Goal: Information Seeking & Learning: Learn about a topic

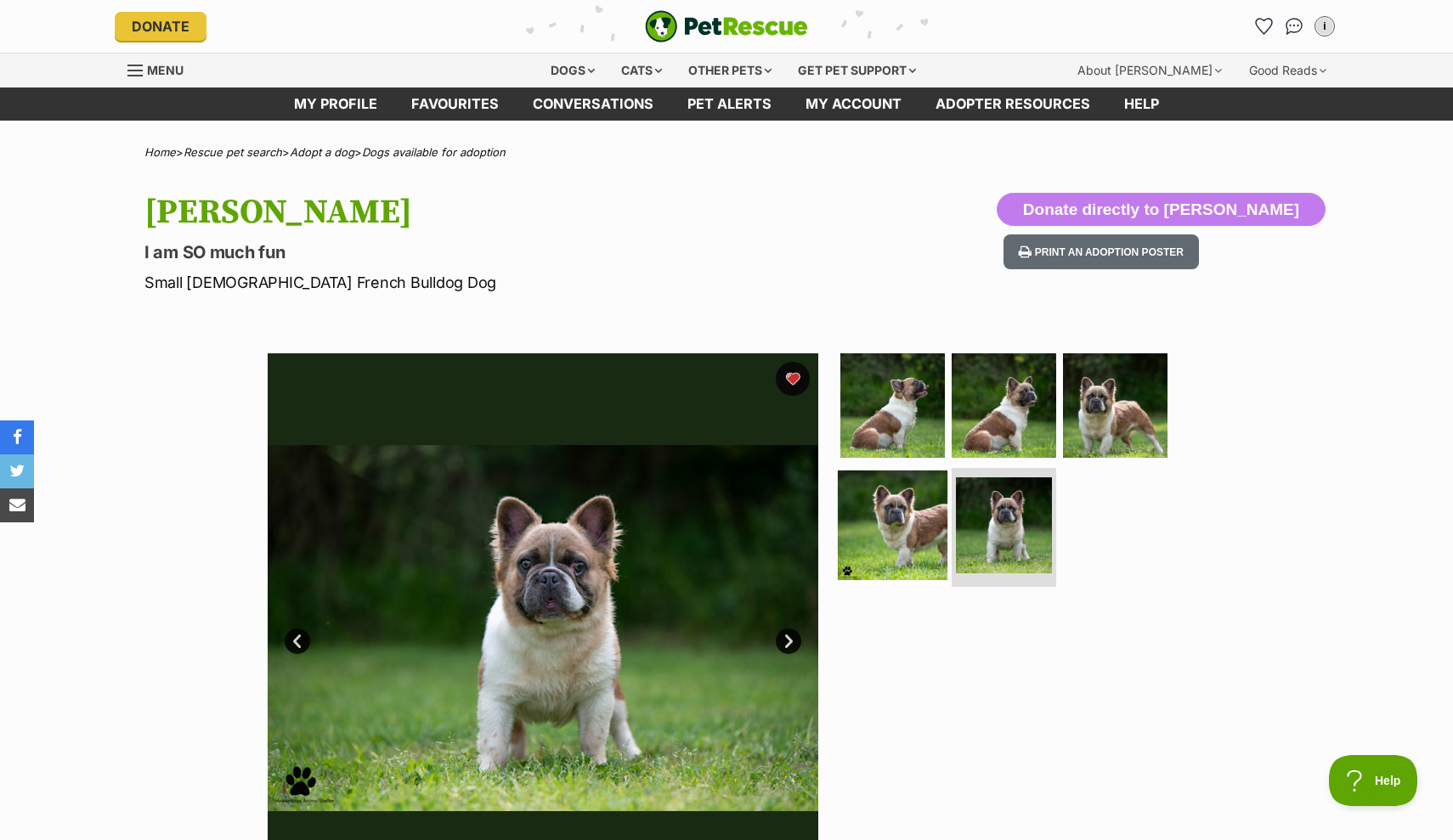
click at [897, 519] on img at bounding box center [893, 526] width 110 height 110
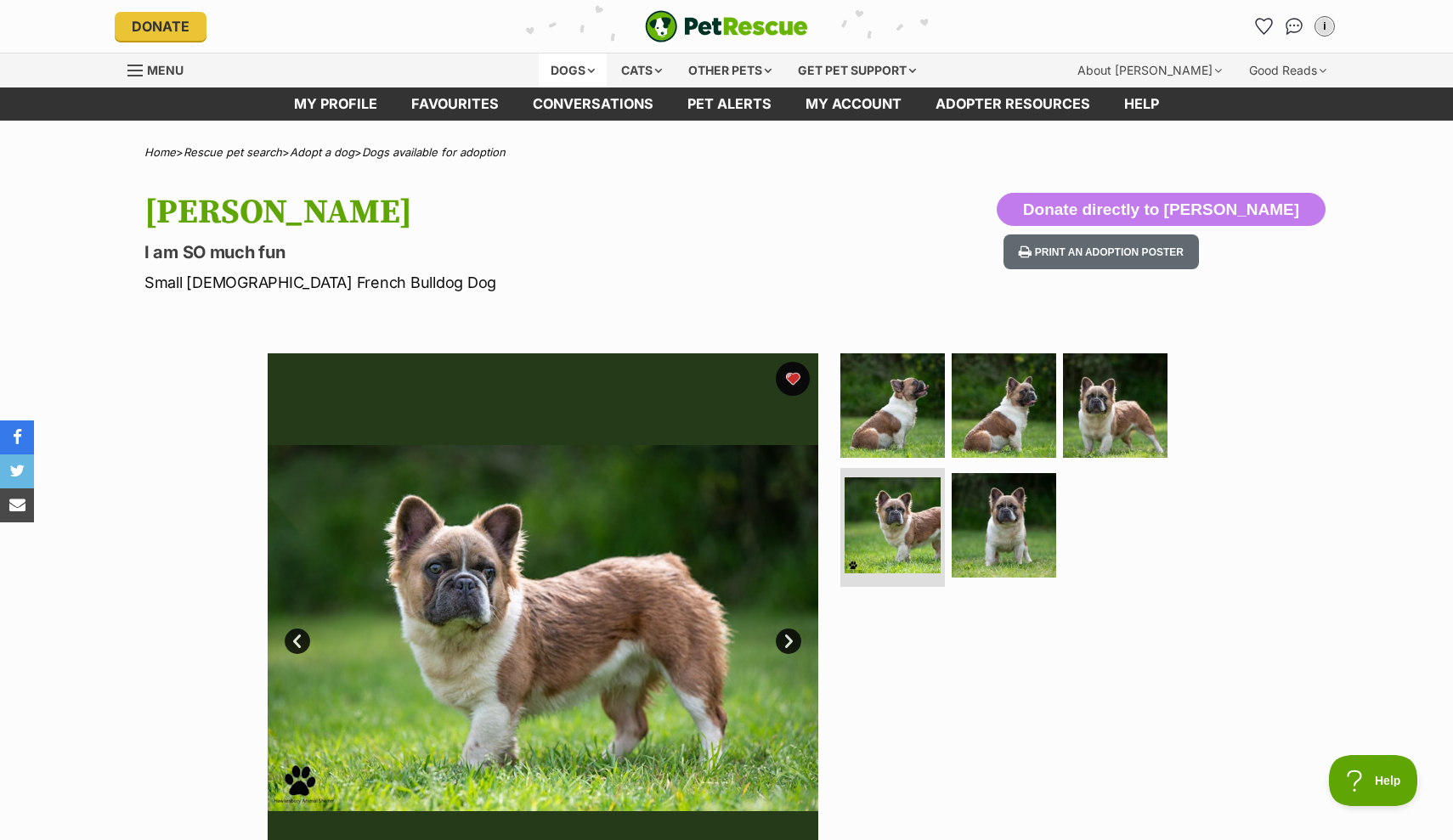
click at [561, 71] on div "Dogs" at bounding box center [572, 70] width 68 height 34
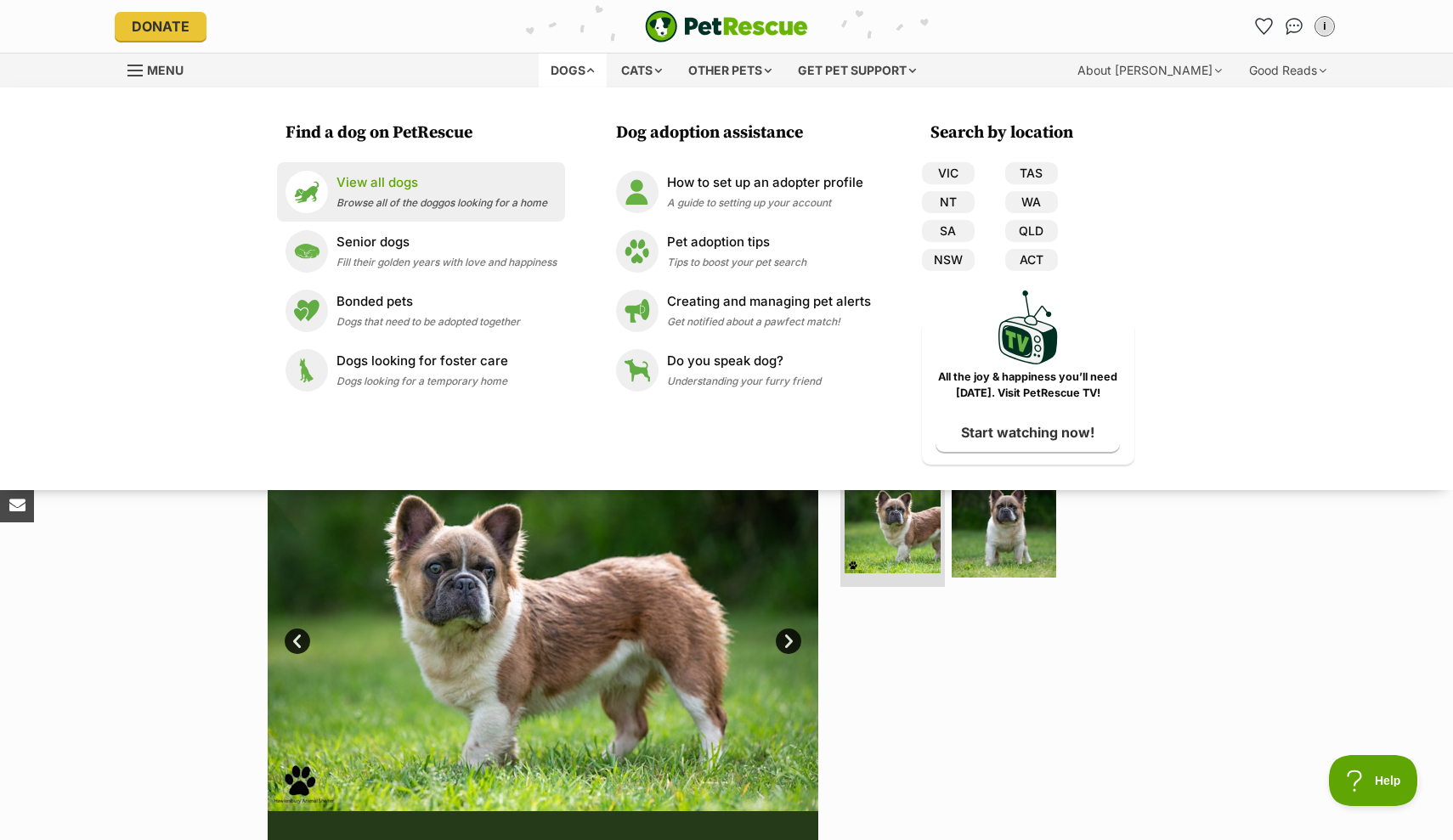
click at [381, 187] on p "View all dogs" at bounding box center [442, 183] width 211 height 20
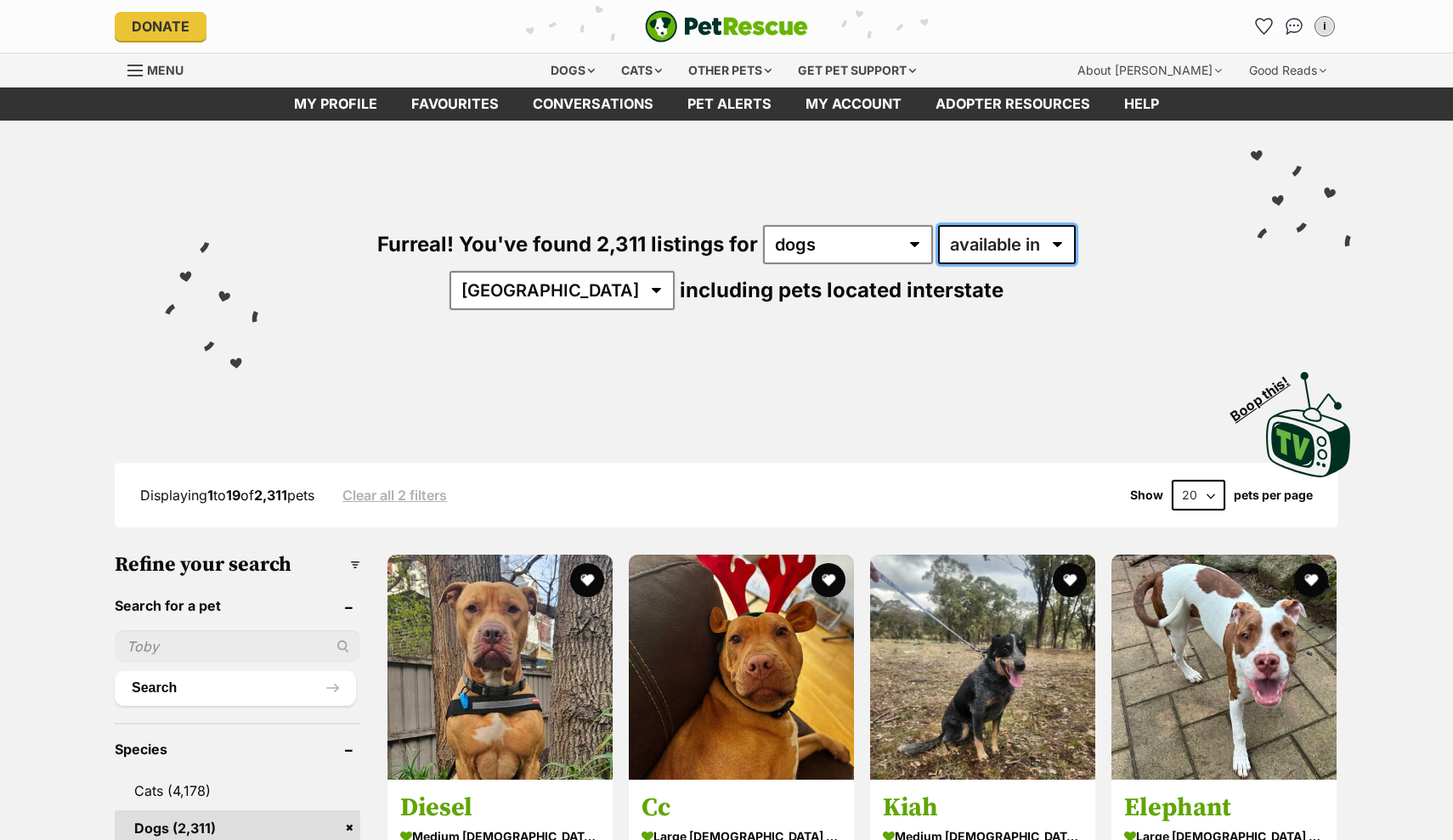
select select "disabled"
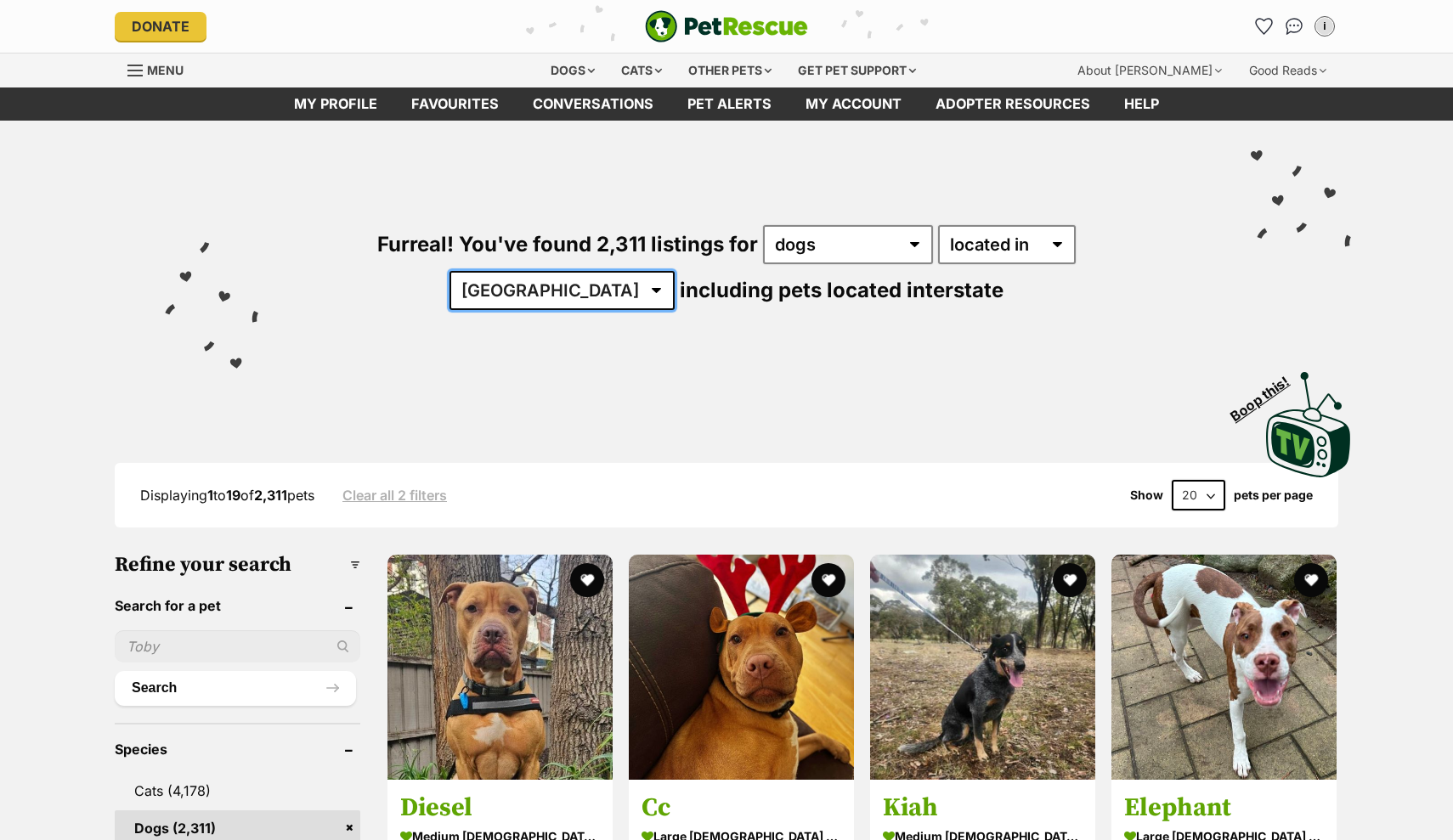
click at [675, 271] on select "Australia ACT NSW NT QLD SA TAS VIC WA" at bounding box center [562, 289] width 225 height 39
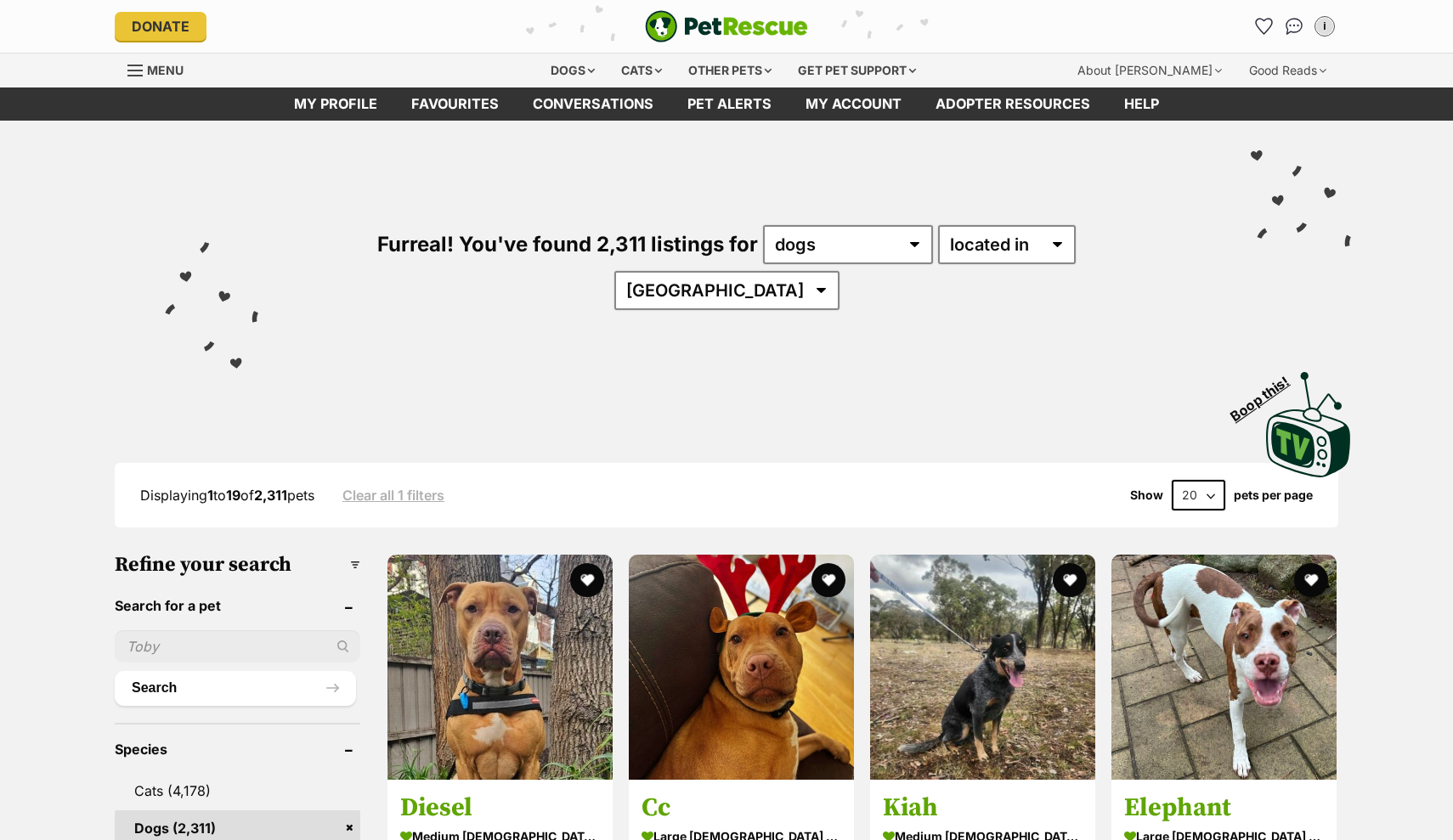
click at [839, 271] on select "Australia ACT NSW QLD SA TAS VIC WA" at bounding box center [727, 289] width 225 height 39
select select "NSW"
click at [839, 271] on select "Australia ACT NSW QLD SA TAS VIC WA" at bounding box center [727, 289] width 225 height 39
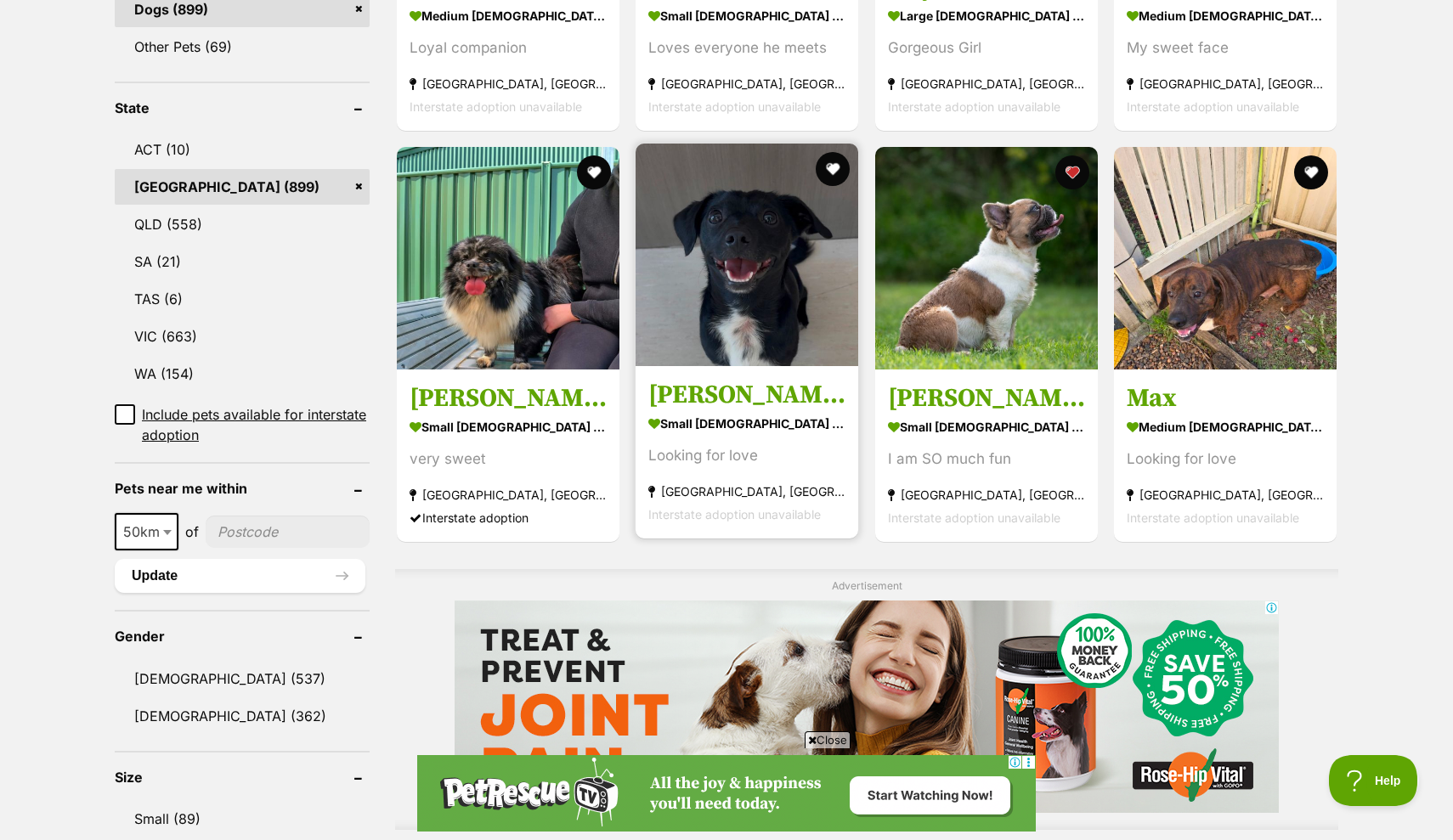
scroll to position [1334, 0]
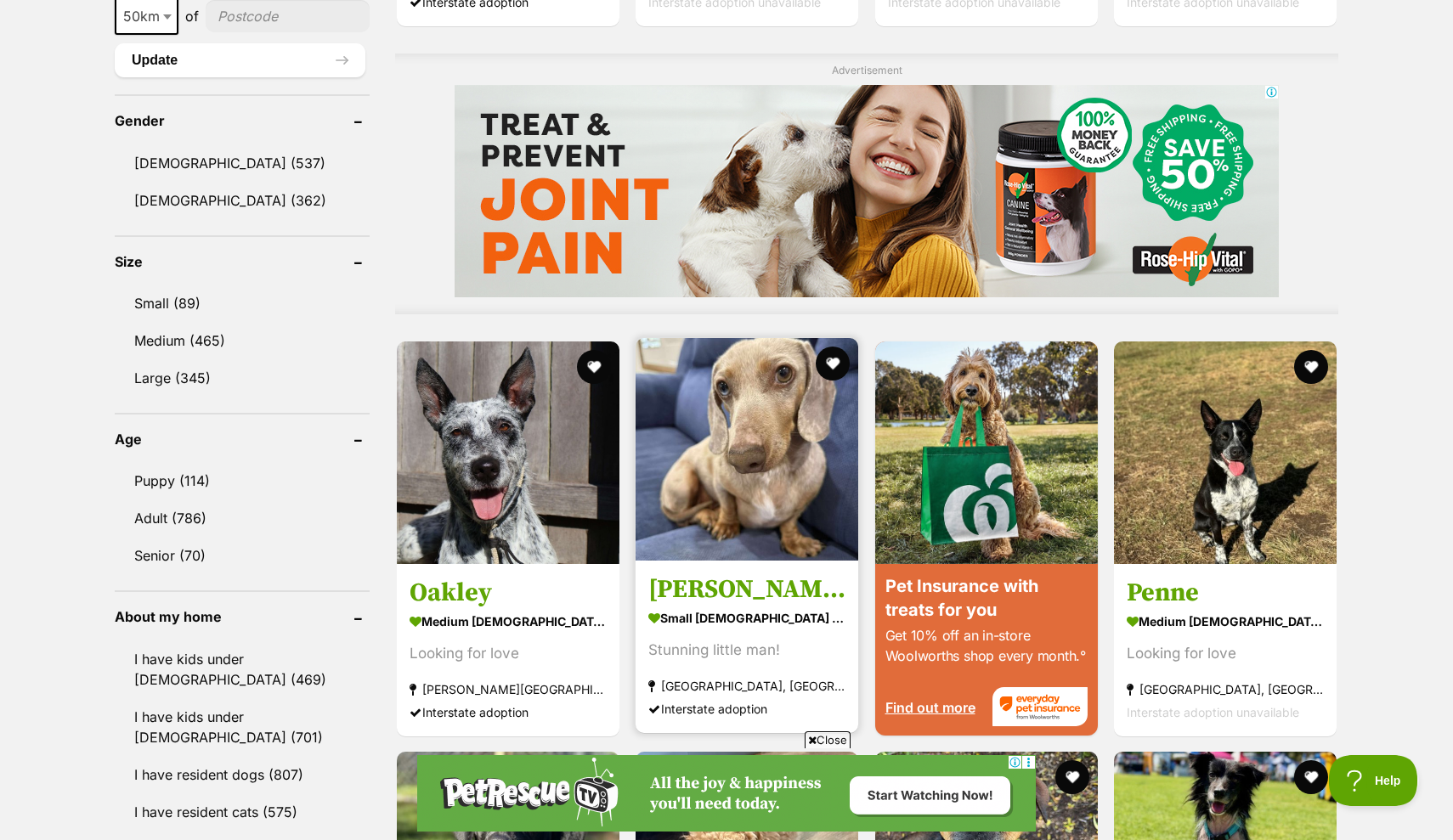
click at [791, 428] on img at bounding box center [747, 449] width 223 height 222
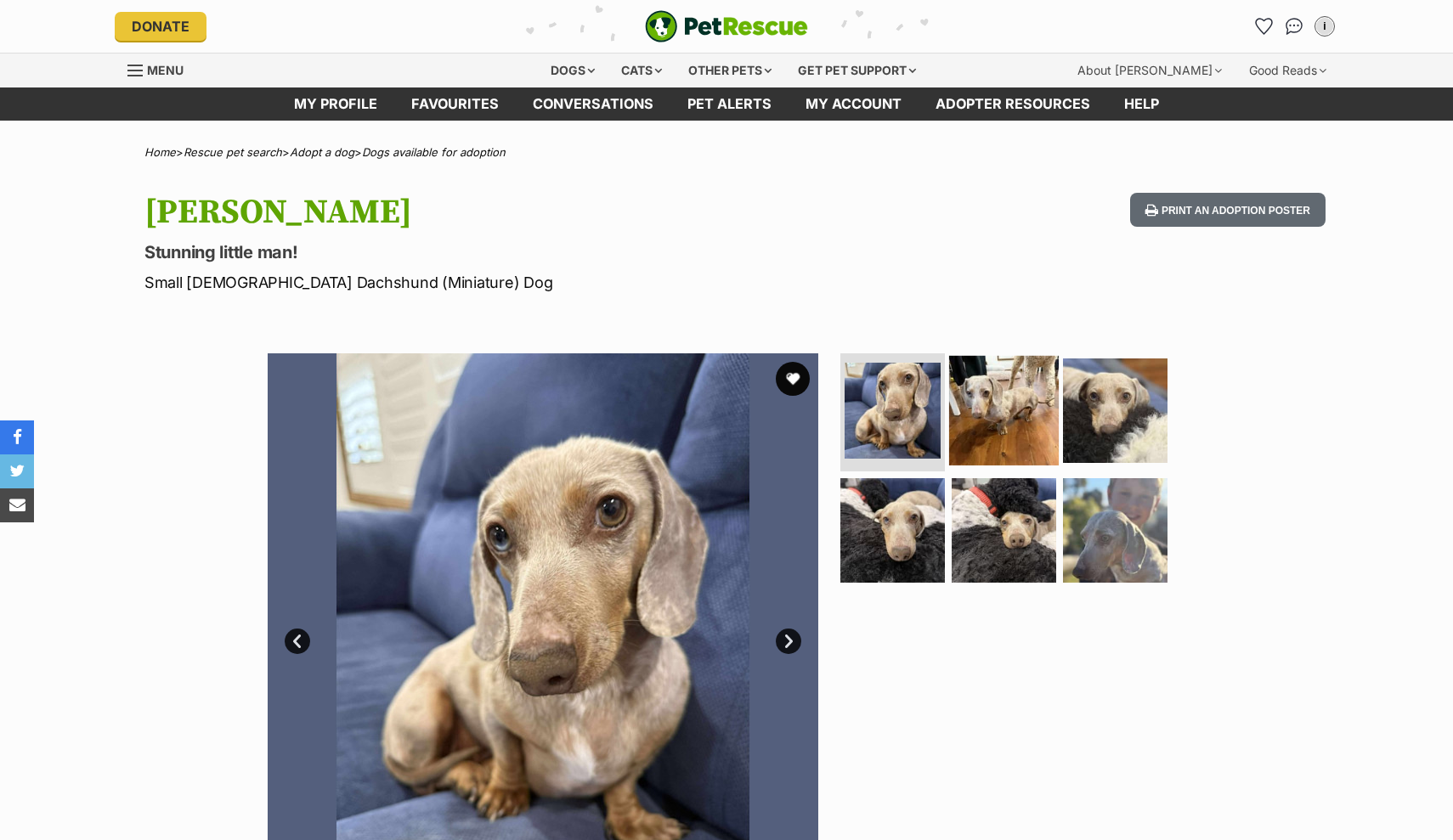
click at [1029, 436] on img at bounding box center [1004, 410] width 110 height 110
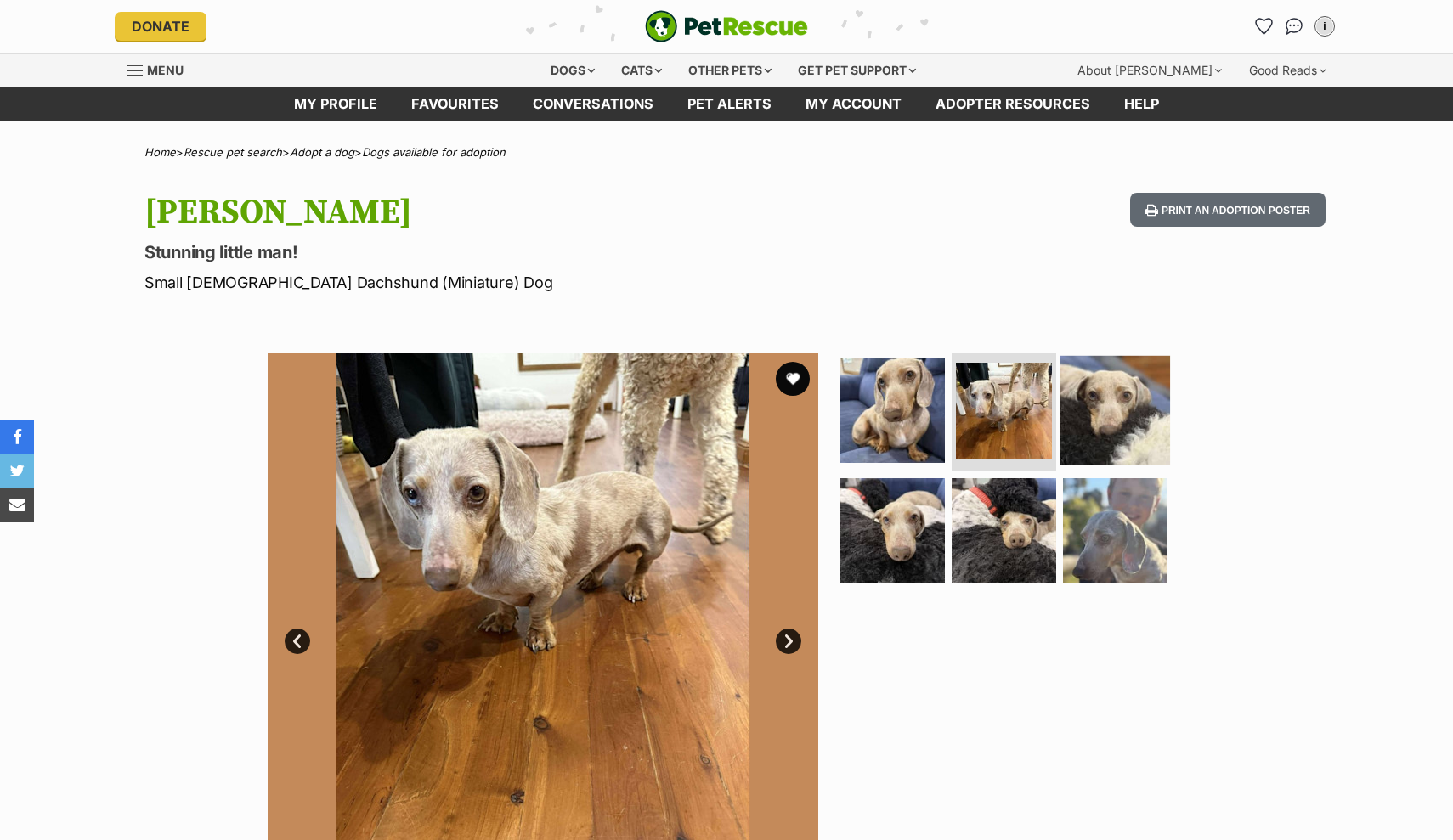
click at [1089, 408] on img at bounding box center [1115, 410] width 110 height 110
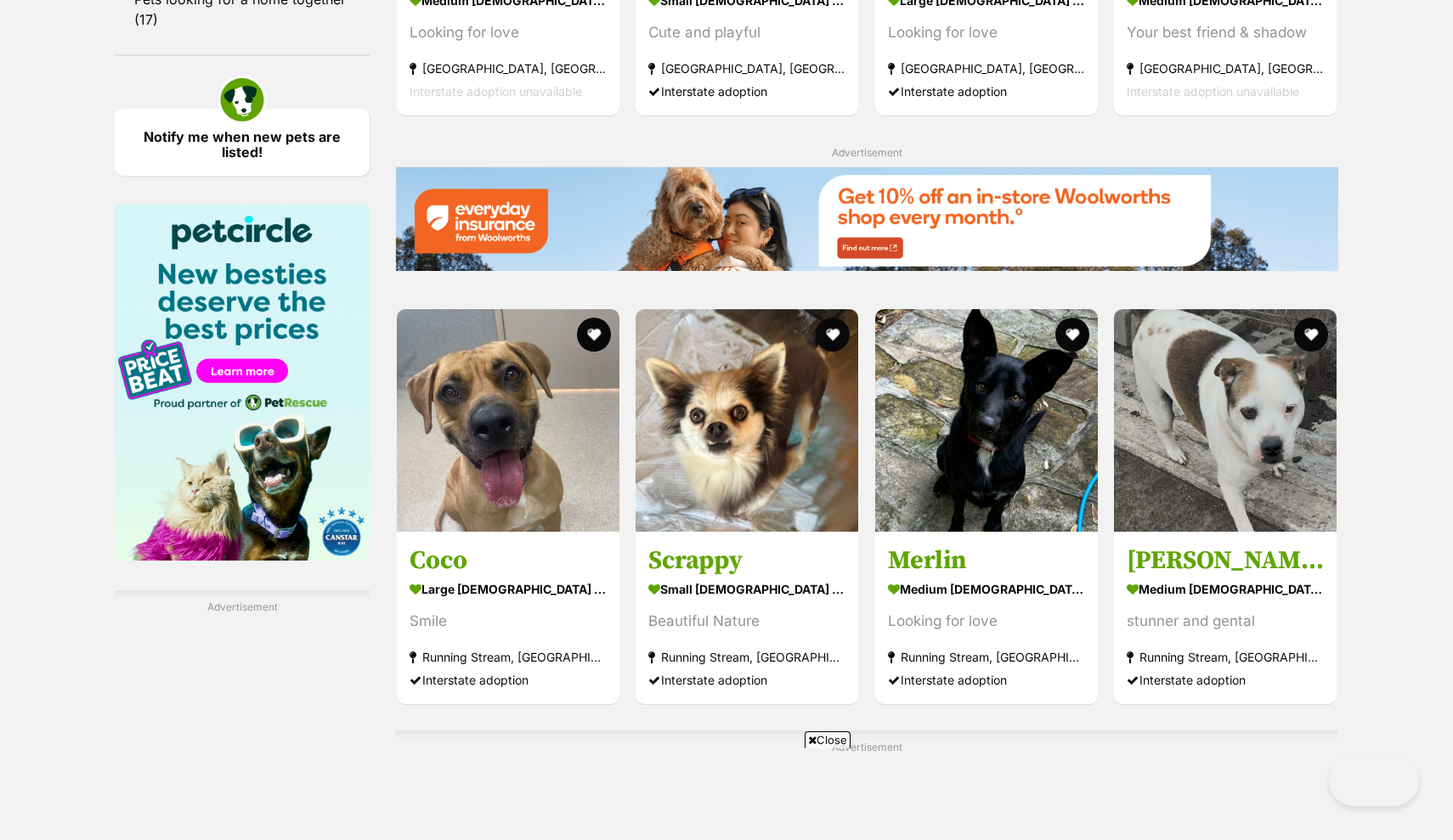
scroll to position [1658, 0]
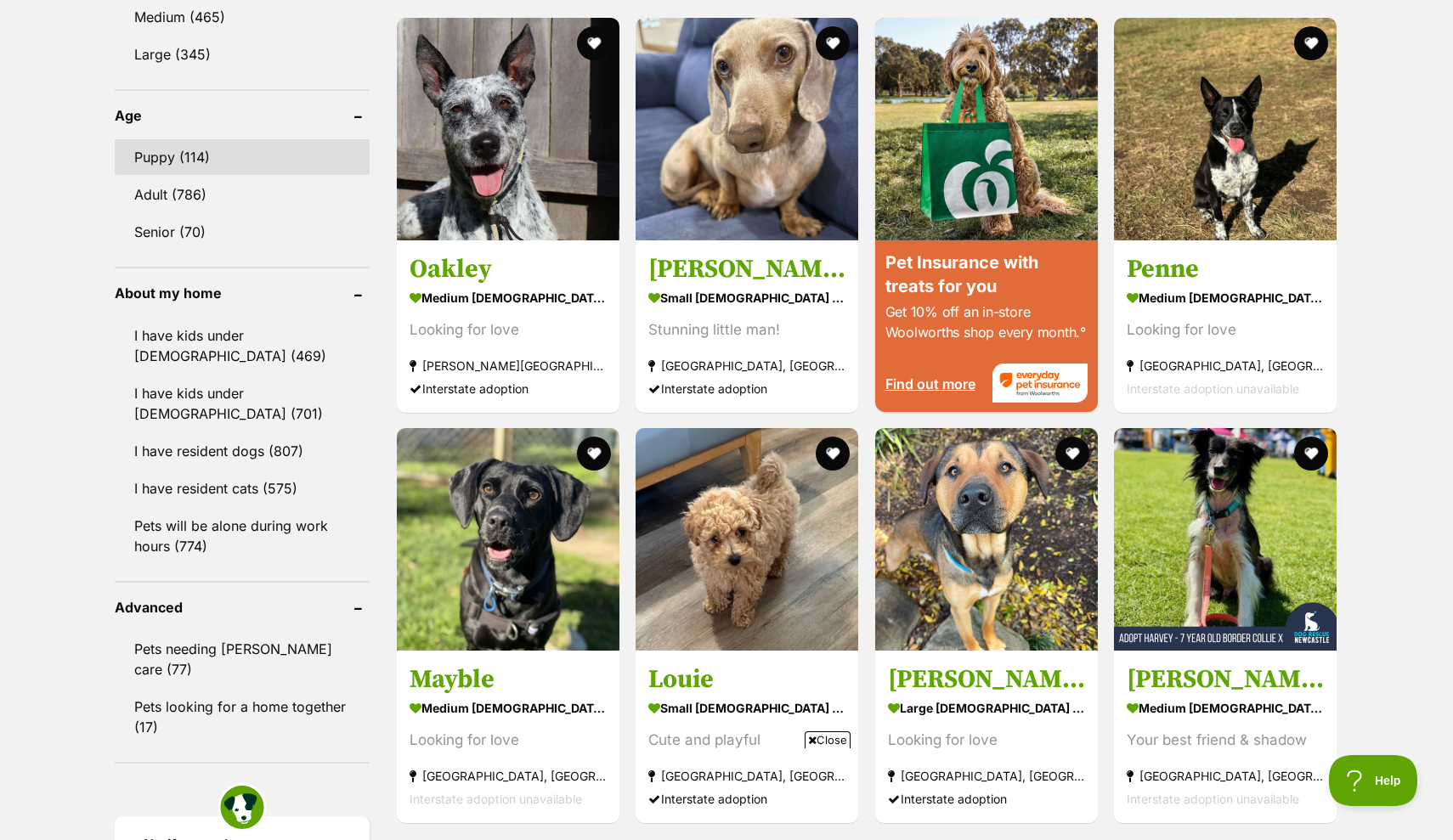
click at [207, 139] on link "Puppy (114)" at bounding box center [241, 157] width 255 height 36
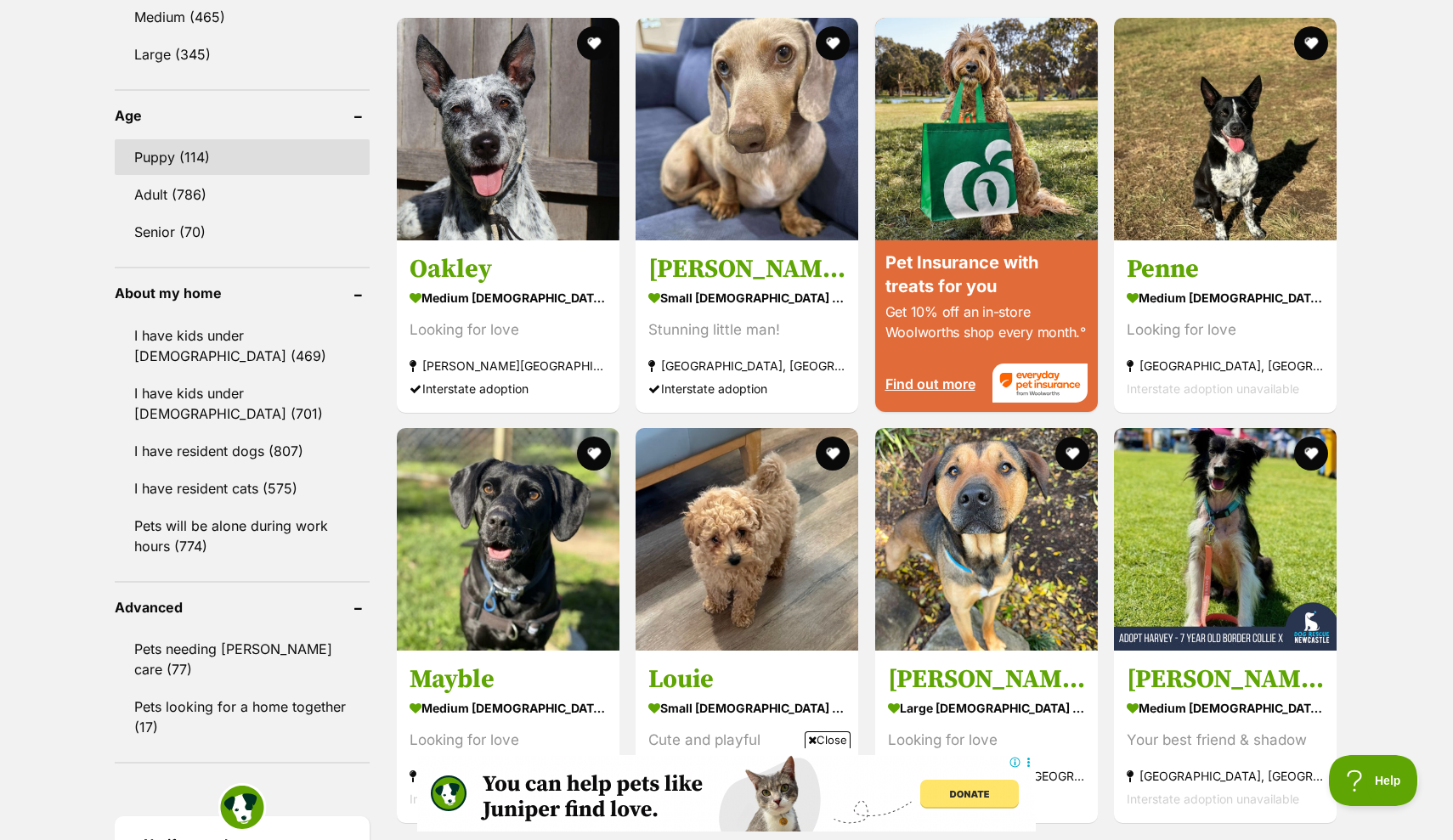
scroll to position [0, 0]
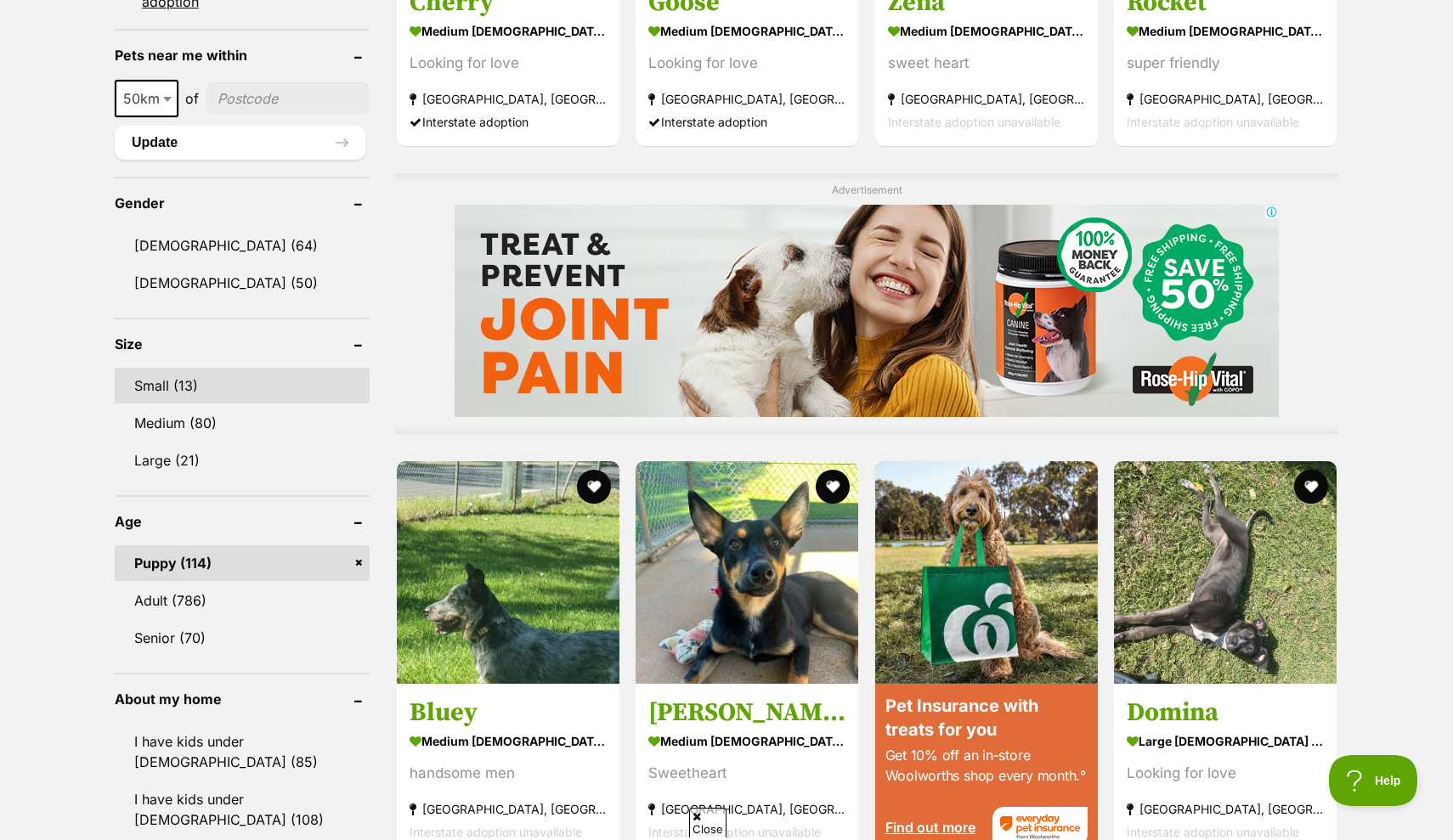
scroll to position [1214, 0]
click at [363, 559] on link "Puppy (114)" at bounding box center [241, 563] width 255 height 36
click at [303, 385] on link "Small (13)" at bounding box center [241, 386] width 255 height 36
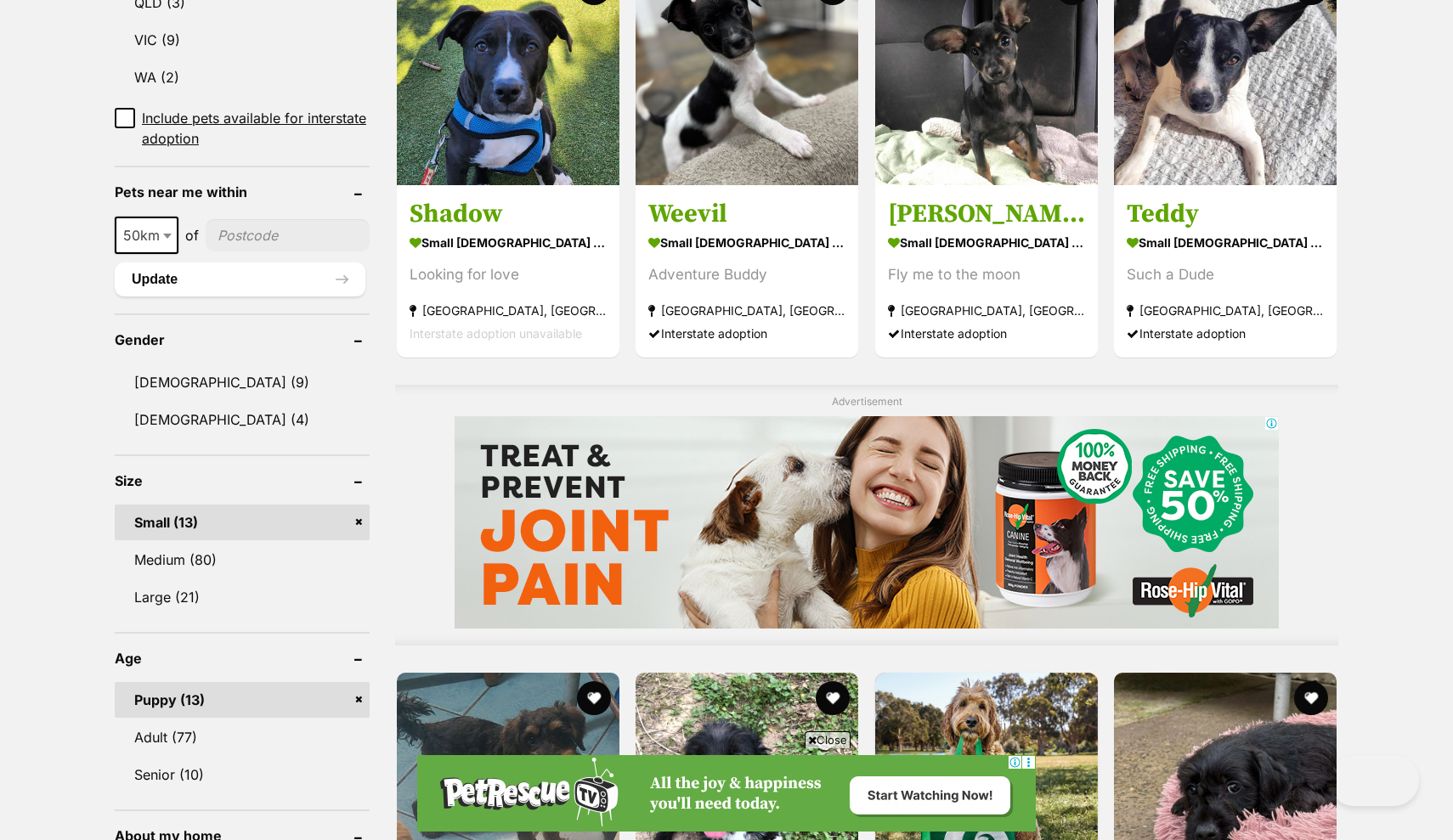
click at [301, 697] on form "Refine your search Search for a pet Search Species Cats (50) Dogs (89) Other Pe…" at bounding box center [241, 591] width 255 height 2082
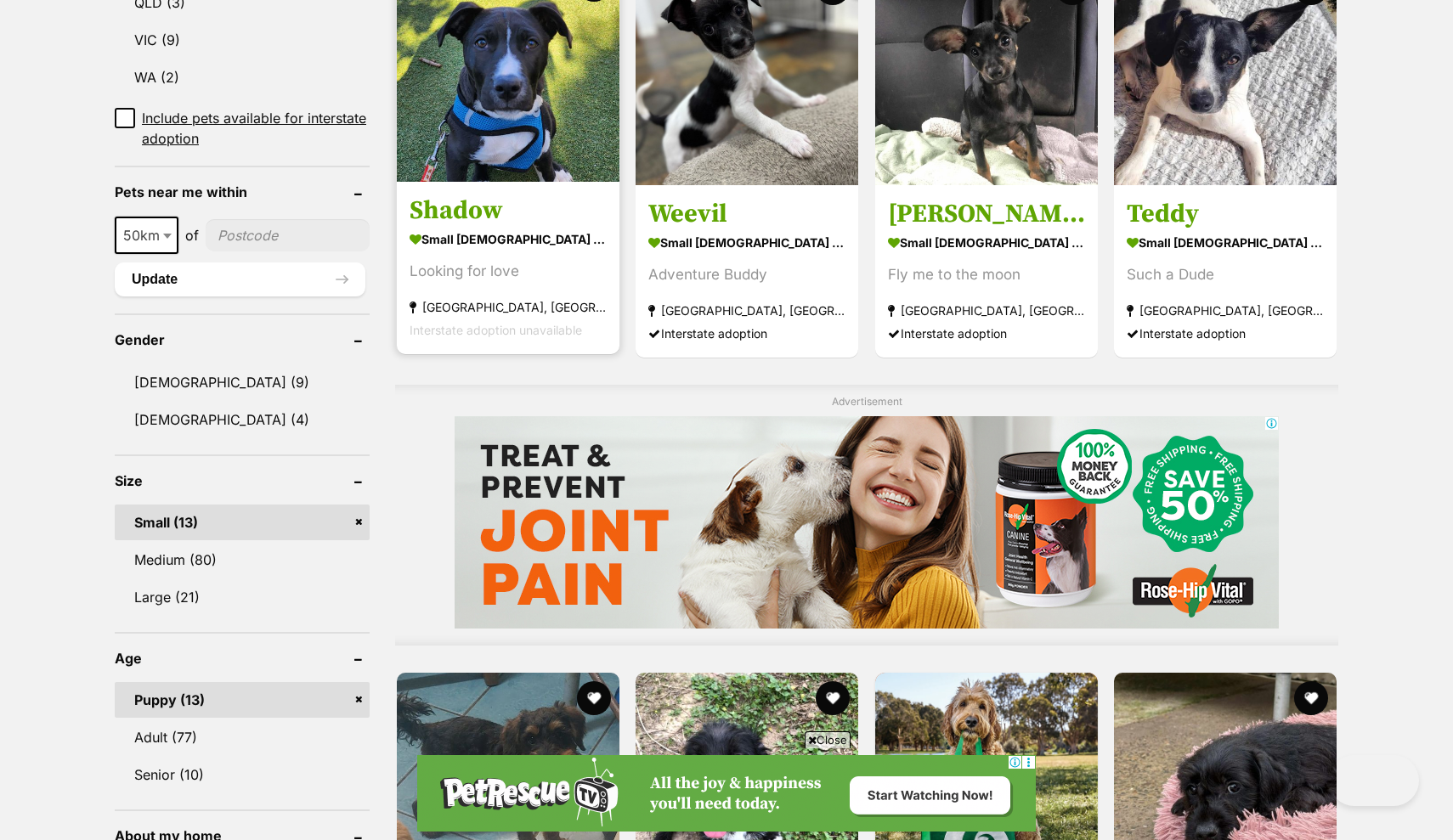
click at [525, 182] on img at bounding box center [508, 70] width 223 height 222
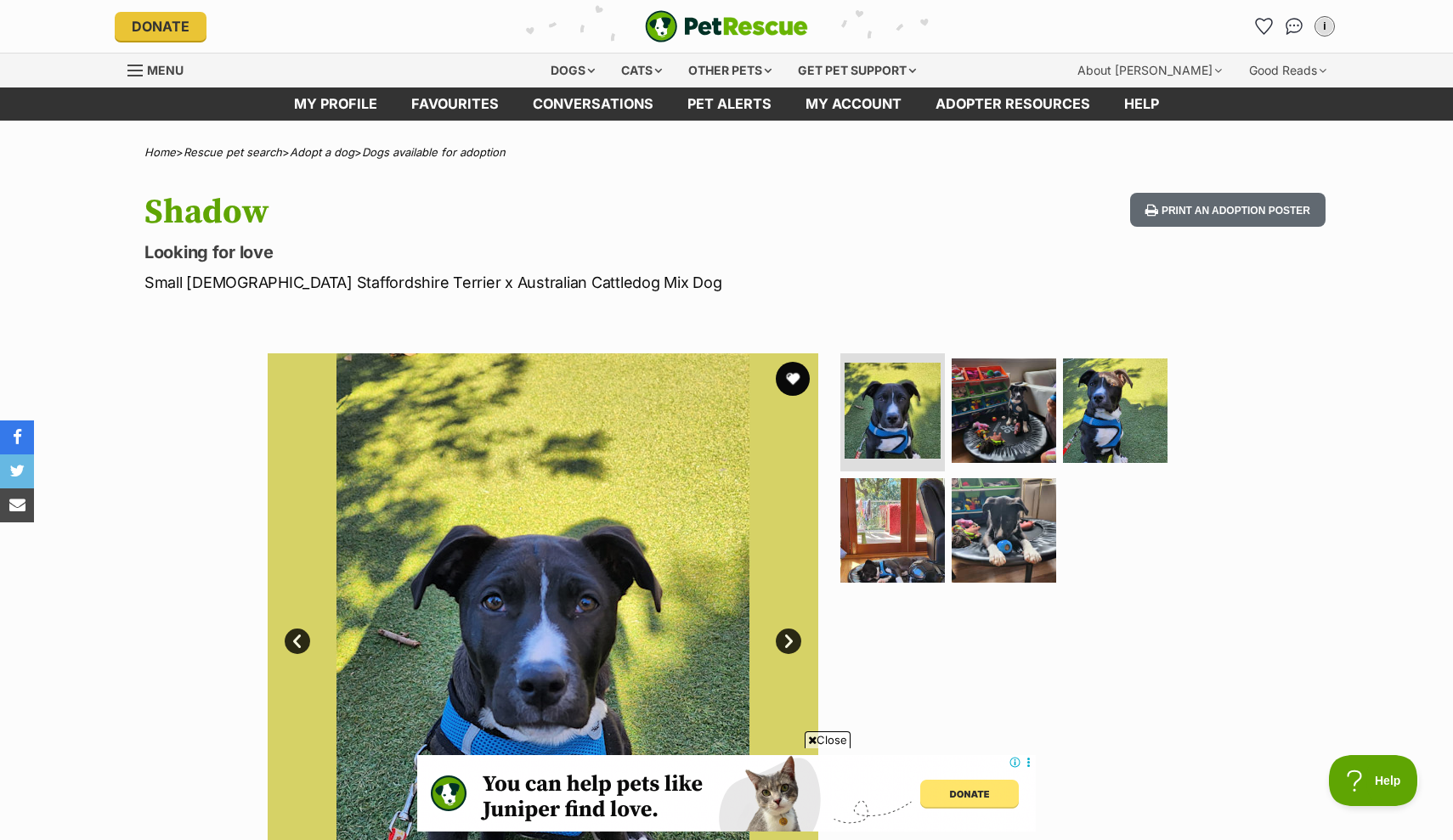
click at [306, 267] on hgroup "Shadow Looking for love Small [DEMOGRAPHIC_DATA] Staffordshire Terrier x Austra…" at bounding box center [504, 243] width 719 height 101
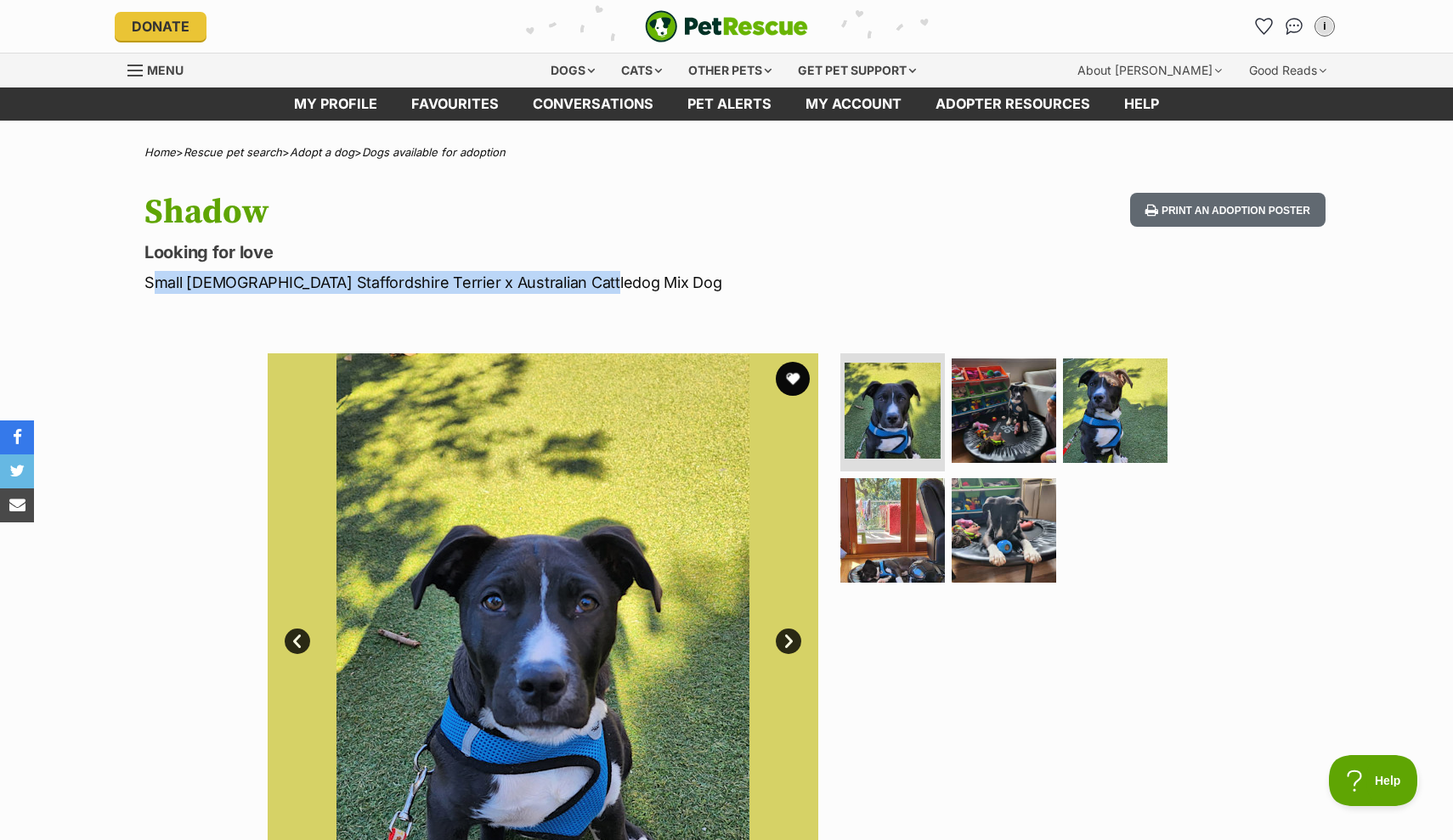
copy p "Small [DEMOGRAPHIC_DATA] Staffordshire Terrier x Australian Cattledog Mix Dog"
click at [183, 286] on p "Small [DEMOGRAPHIC_DATA] Staffordshire Terrier x Australian Cattledog Mix Dog" at bounding box center [504, 282] width 719 height 23
drag, startPoint x: 147, startPoint y: 283, endPoint x: 593, endPoint y: 273, distance: 446.1
click at [593, 273] on p "Small [DEMOGRAPHIC_DATA] Staffordshire Terrier x Australian Cattledog Mix Dog" at bounding box center [504, 282] width 719 height 23
copy p "Small [DEMOGRAPHIC_DATA] Staffordshire Terrier x Australian Cattledog Mix Dog"
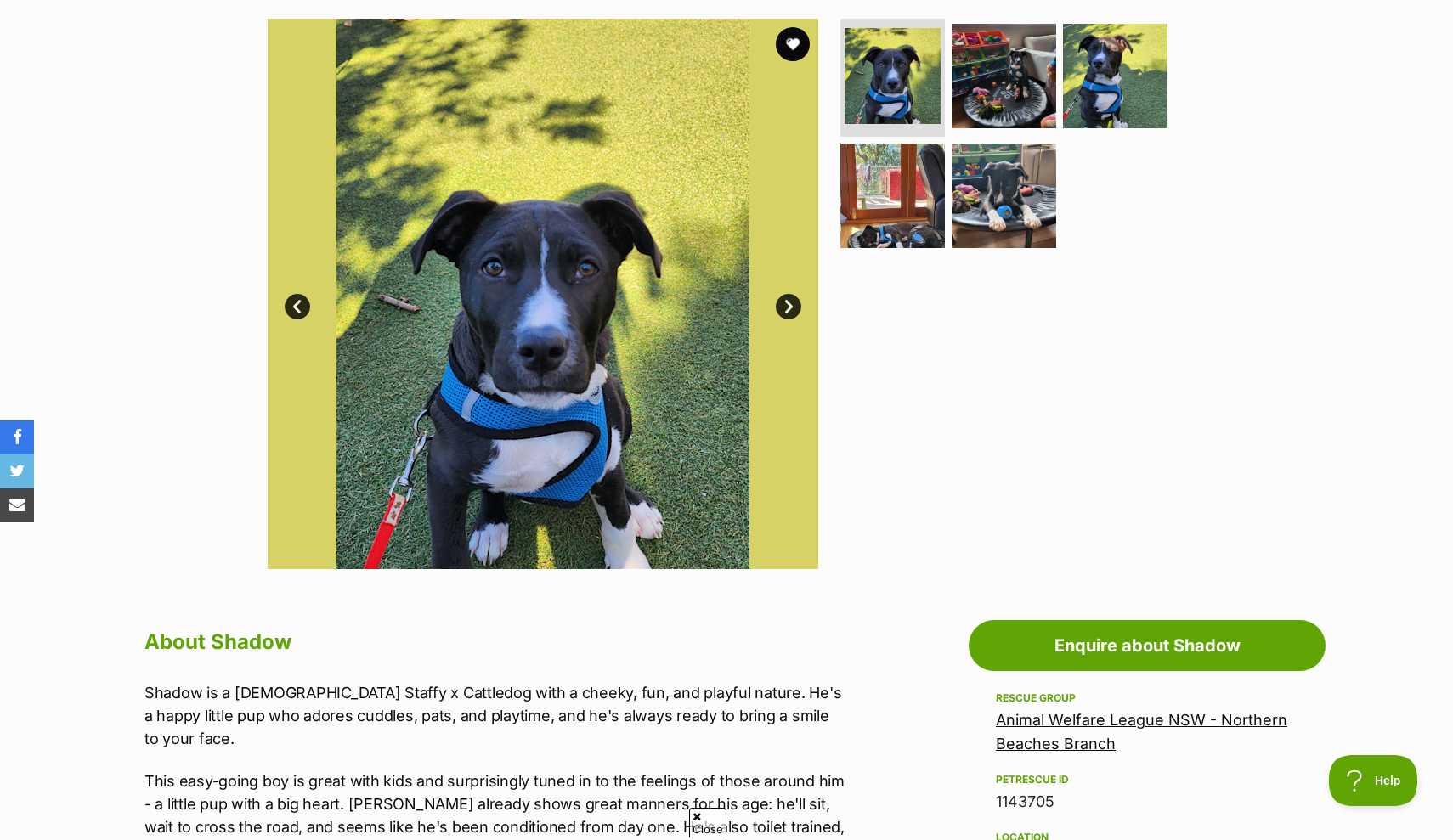
scroll to position [276, 0]
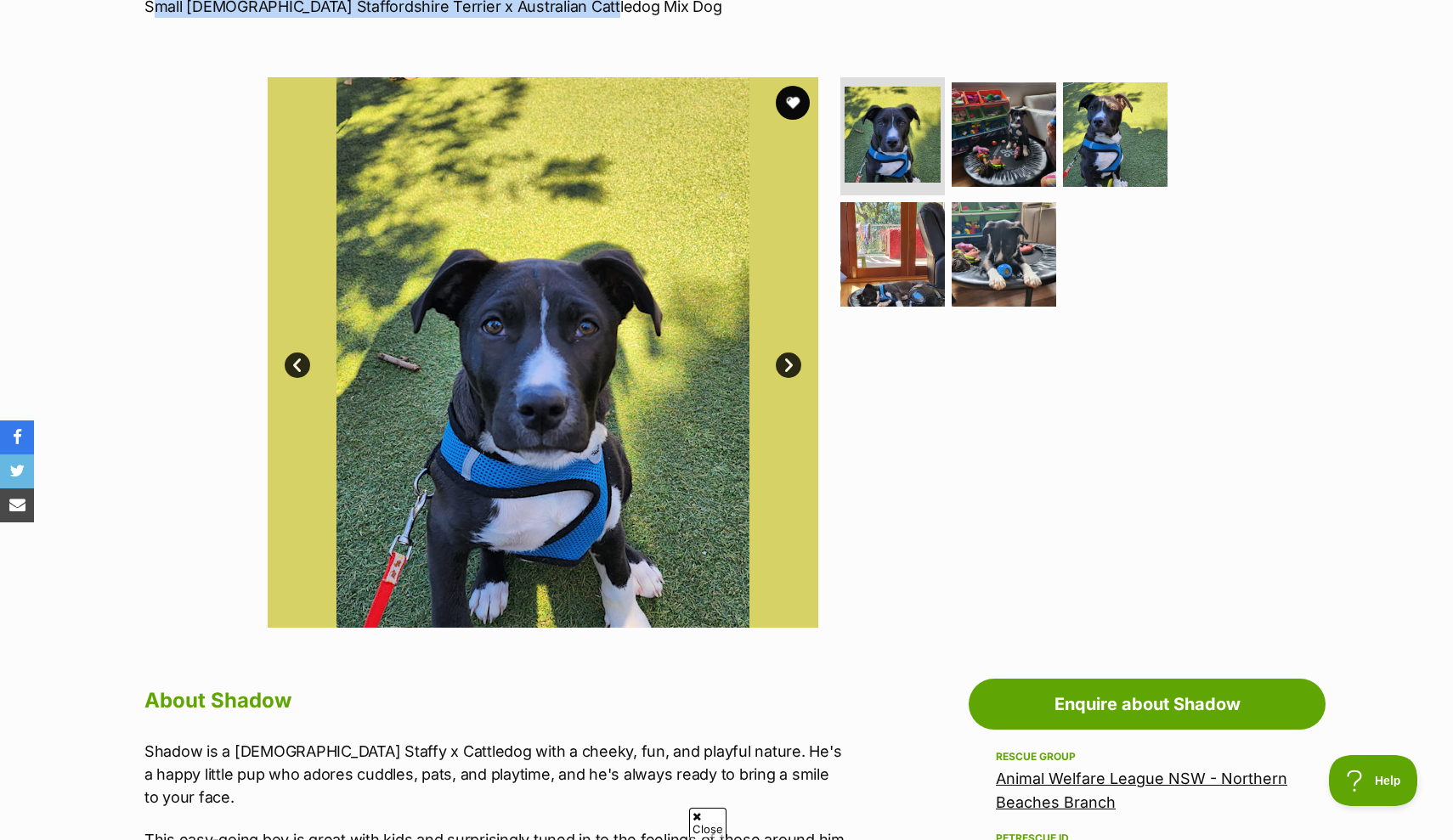
click at [788, 377] on link "Next" at bounding box center [789, 365] width 26 height 26
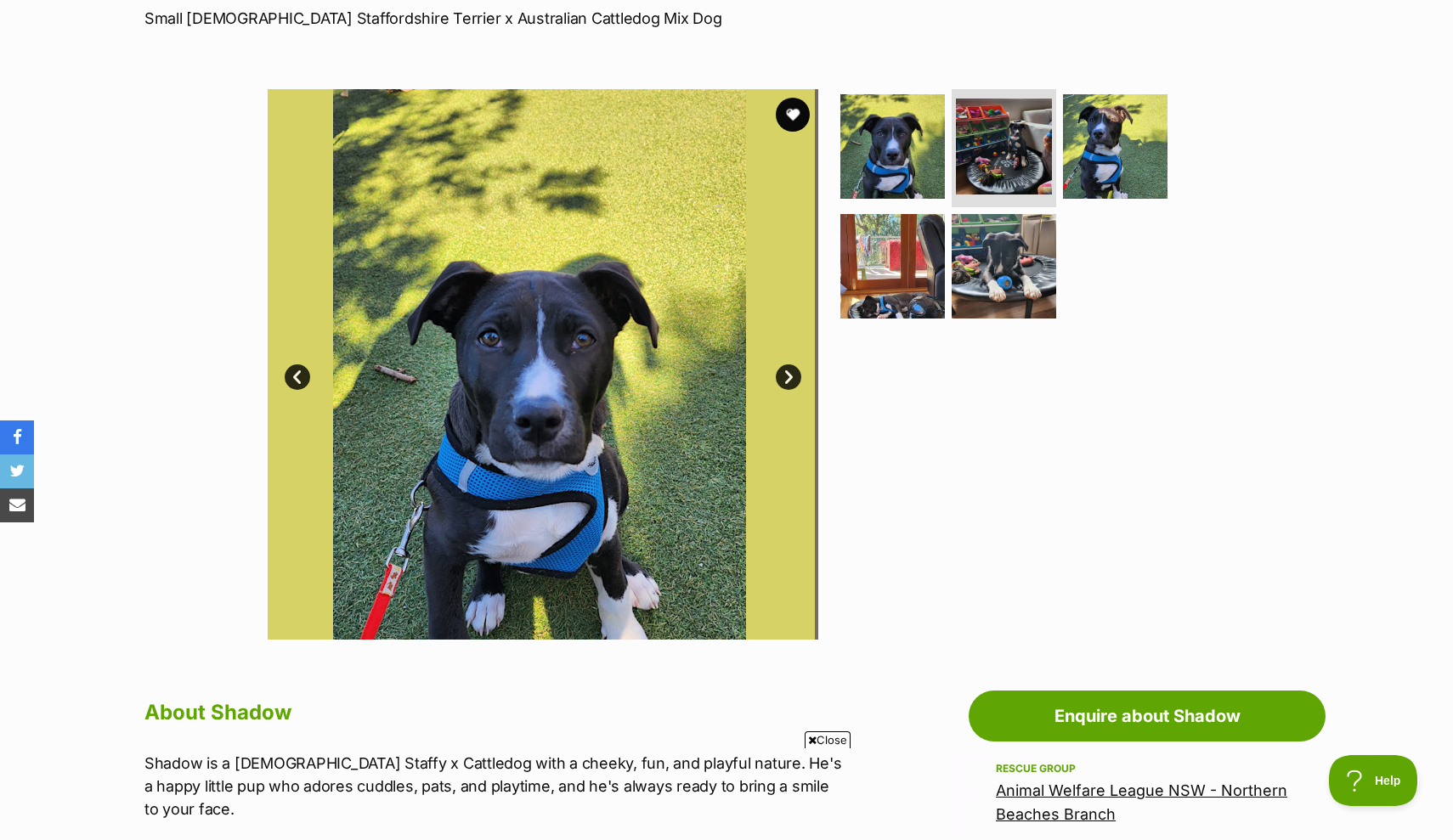
scroll to position [0, 0]
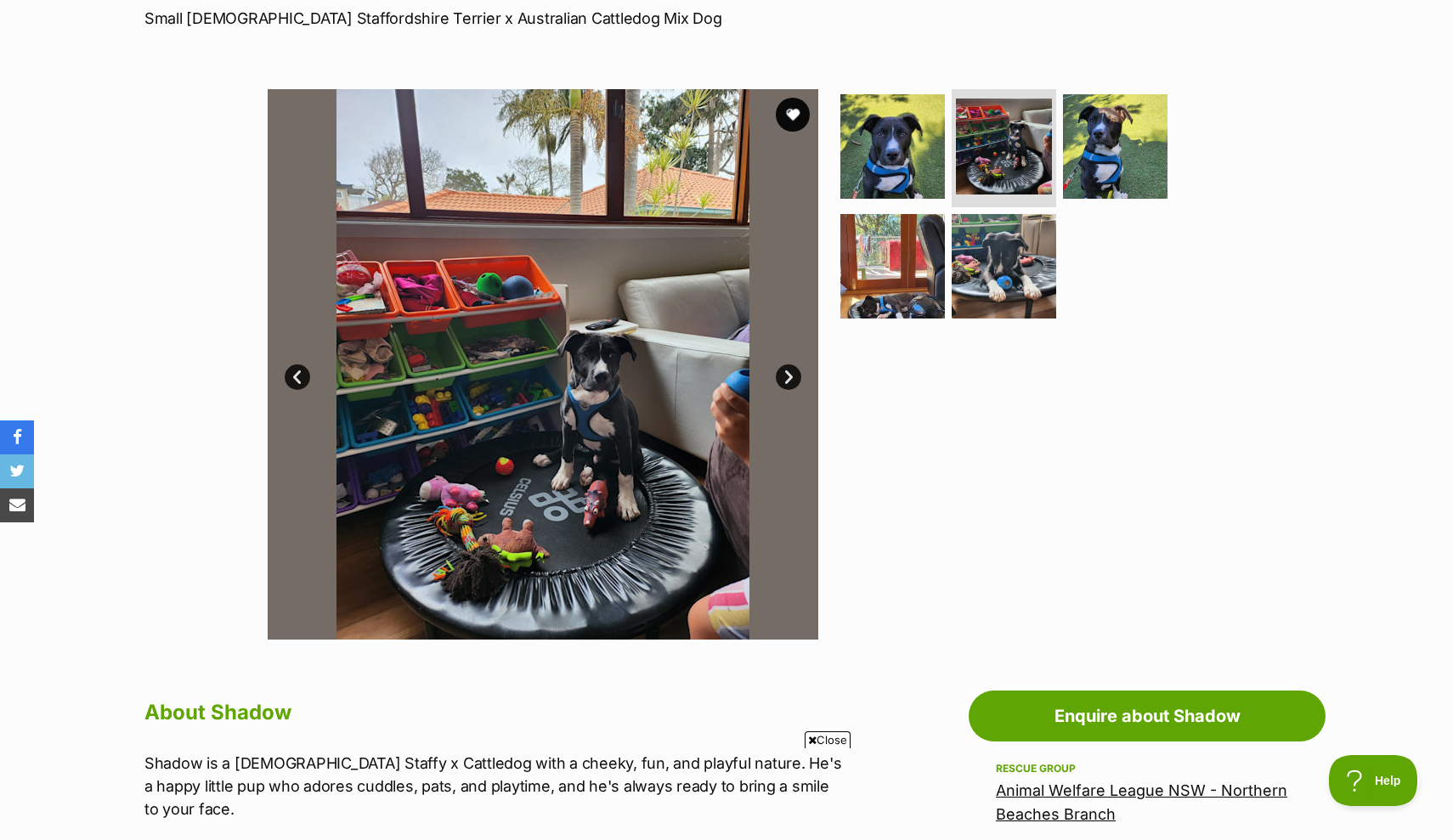
click at [791, 380] on link "Next" at bounding box center [789, 377] width 26 height 26
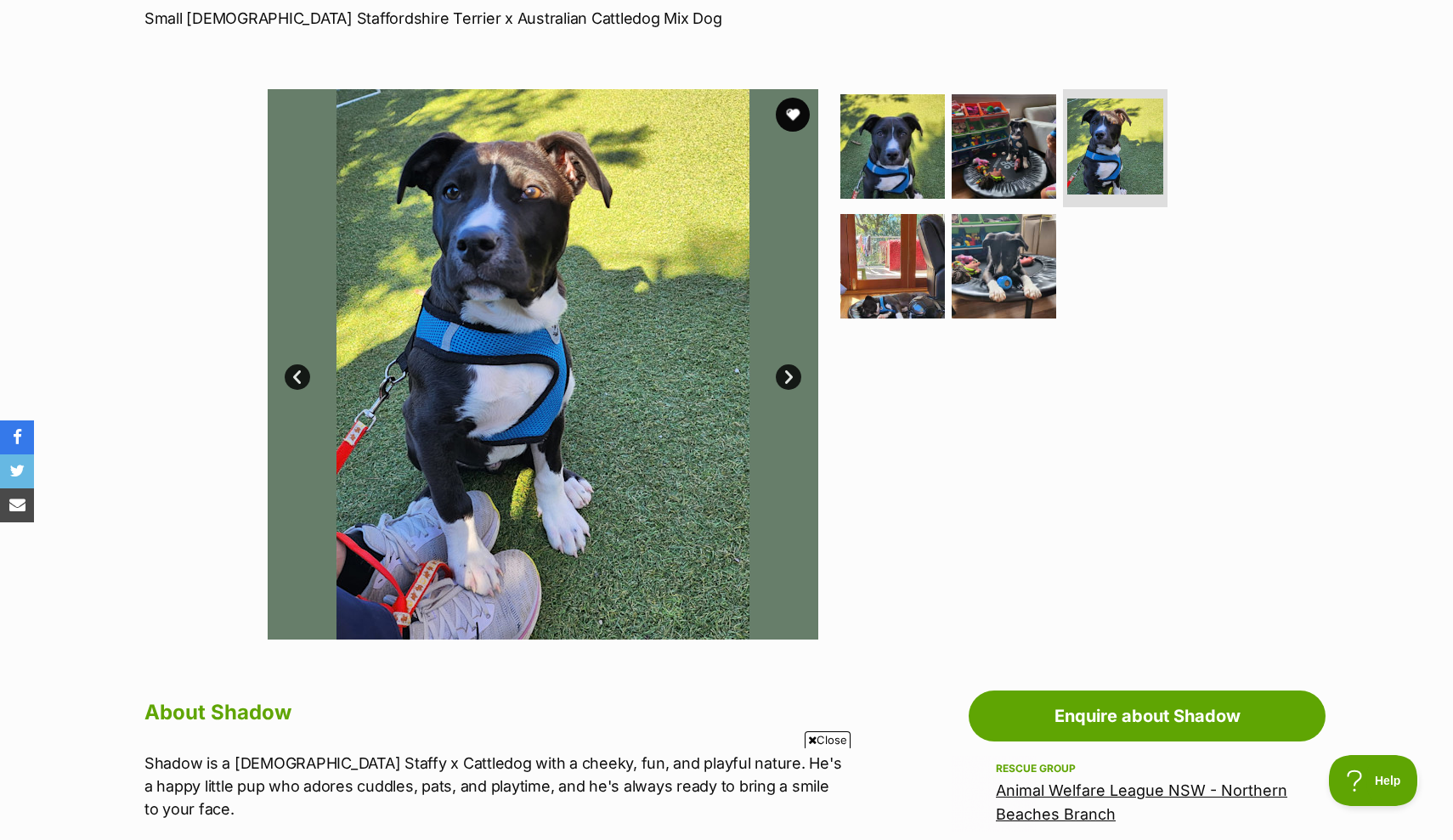
click at [792, 380] on link "Next" at bounding box center [789, 377] width 26 height 26
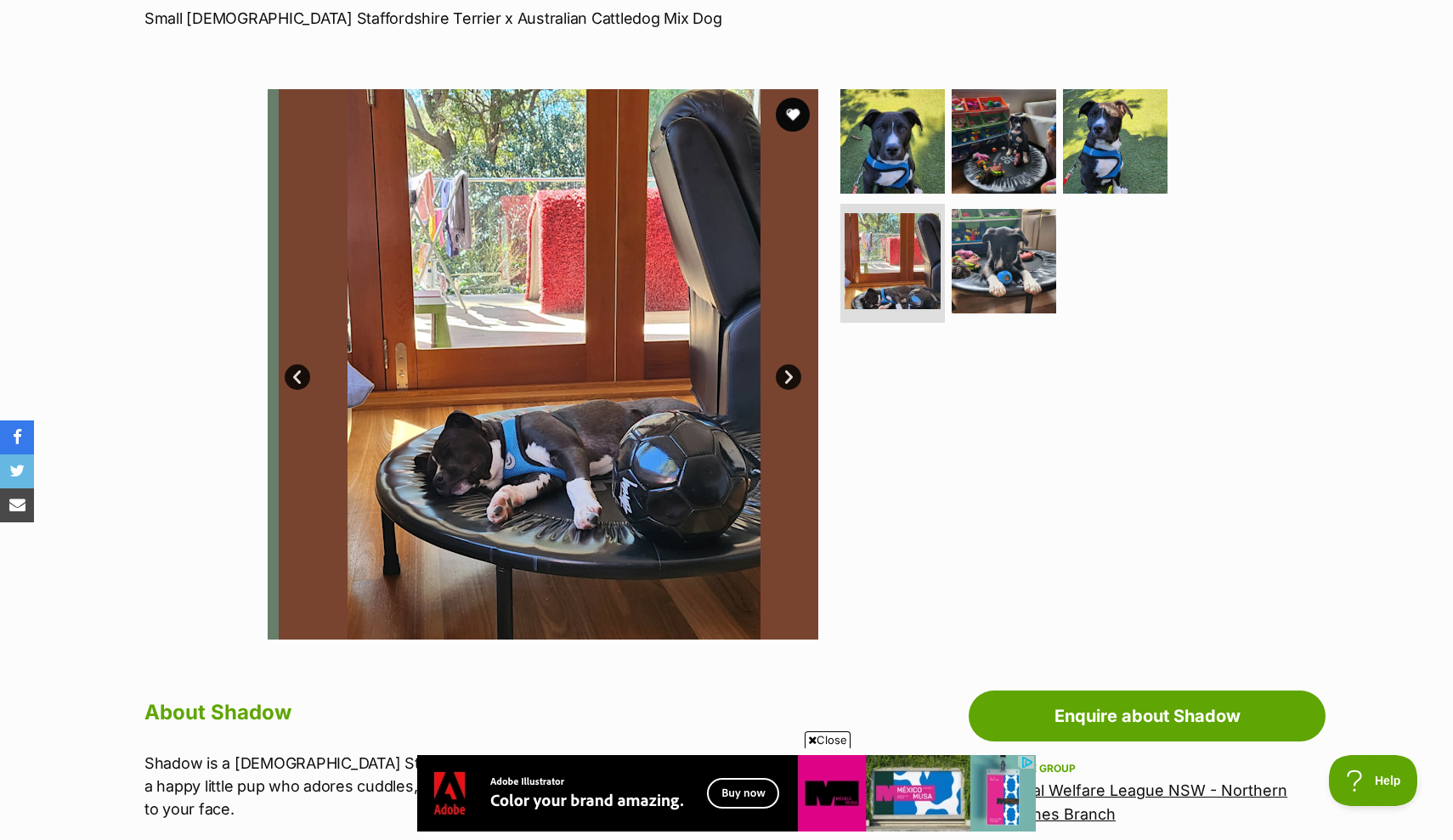
click at [793, 377] on link "Next" at bounding box center [789, 377] width 26 height 26
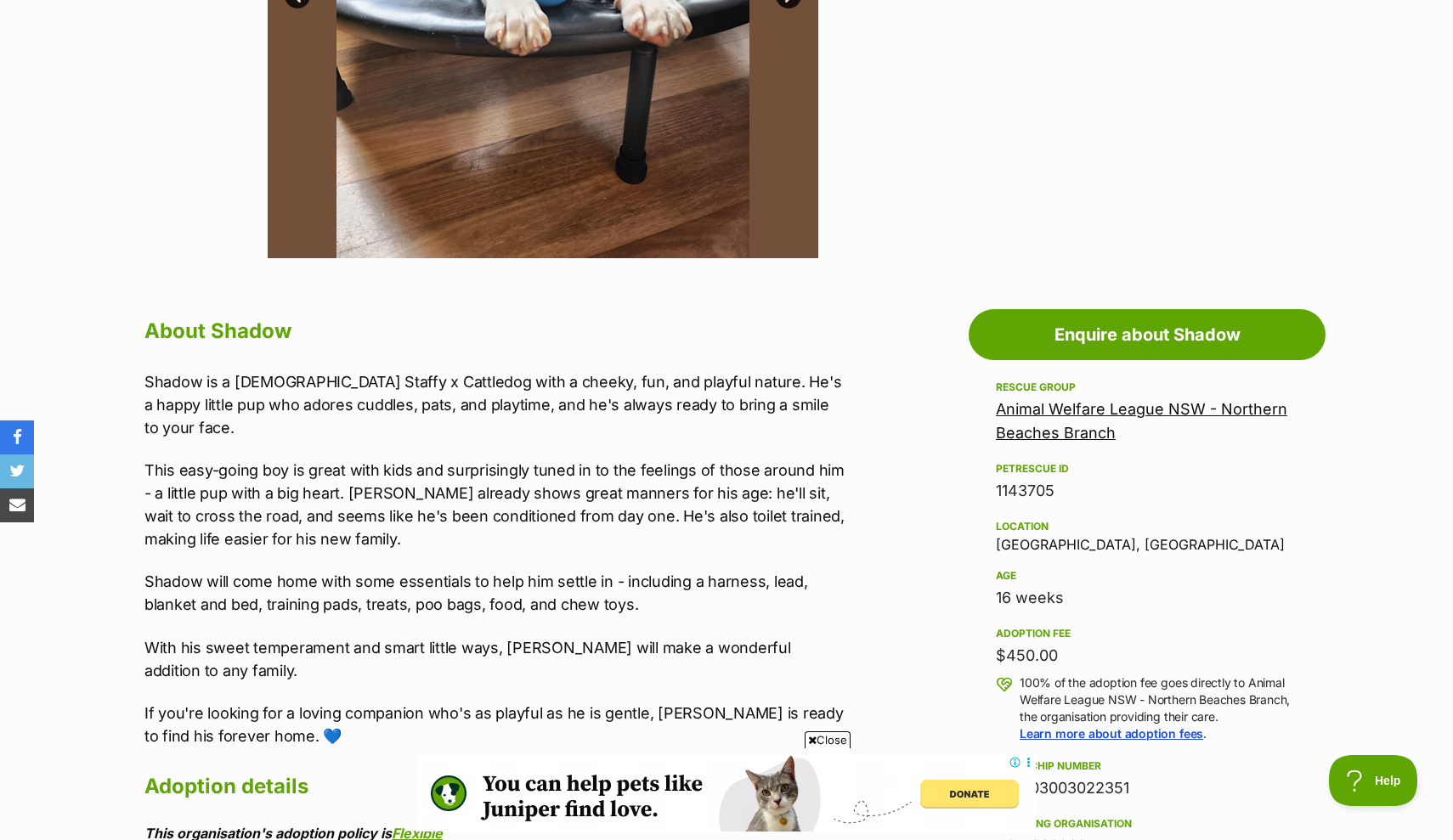
scroll to position [604, 1]
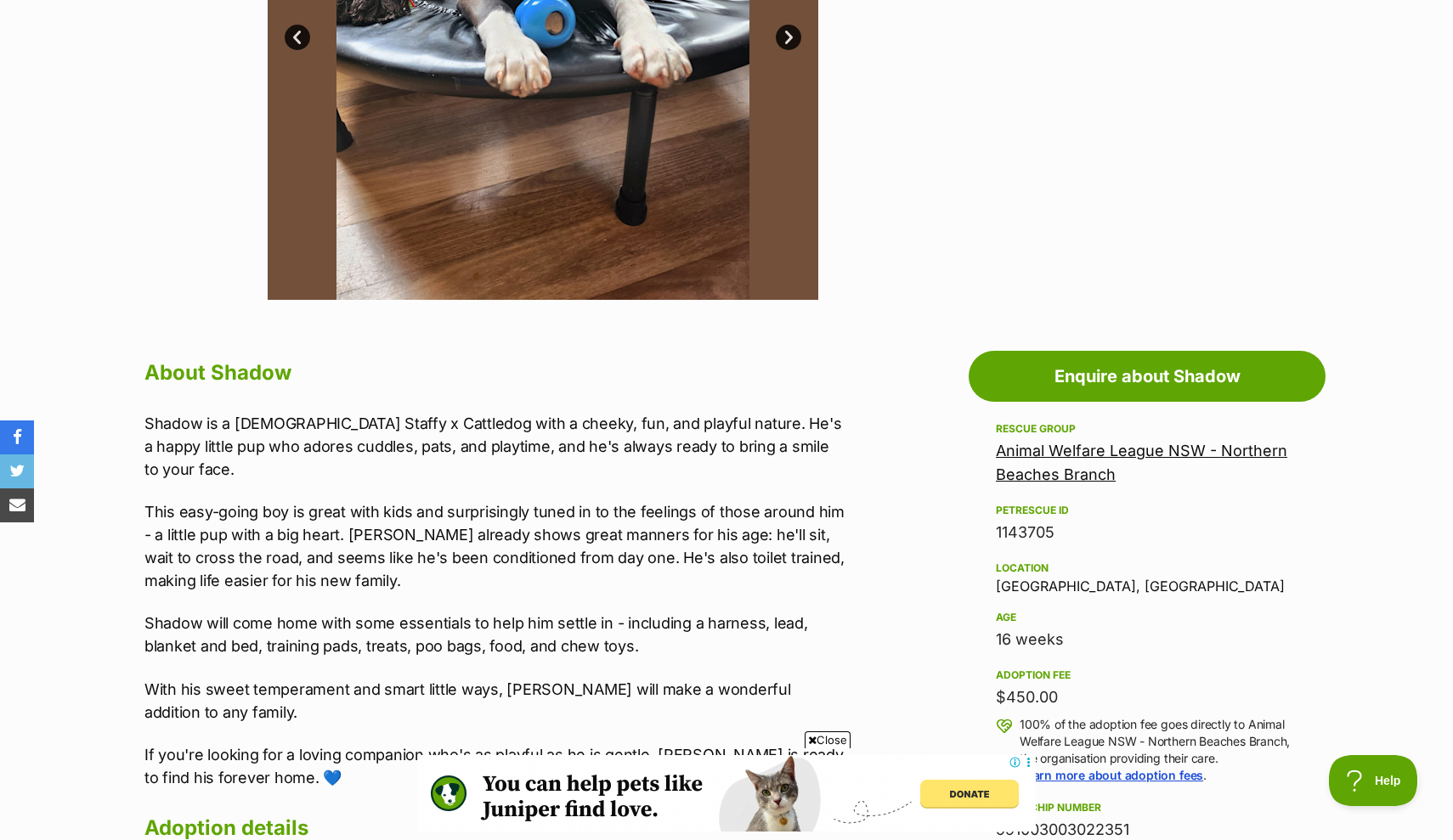
click at [786, 50] on link "Next" at bounding box center [789, 38] width 26 height 26
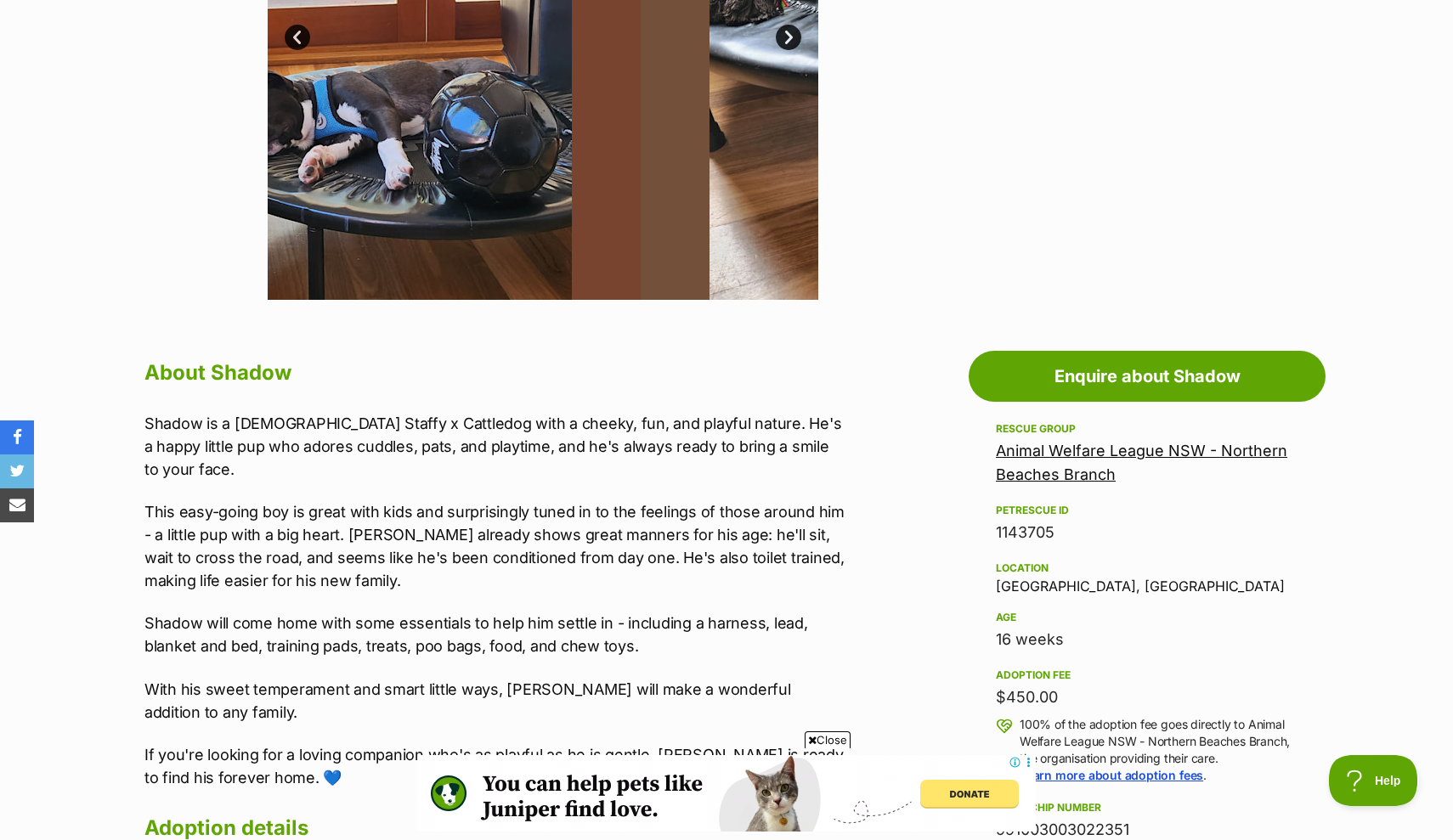
scroll to position [246, 0]
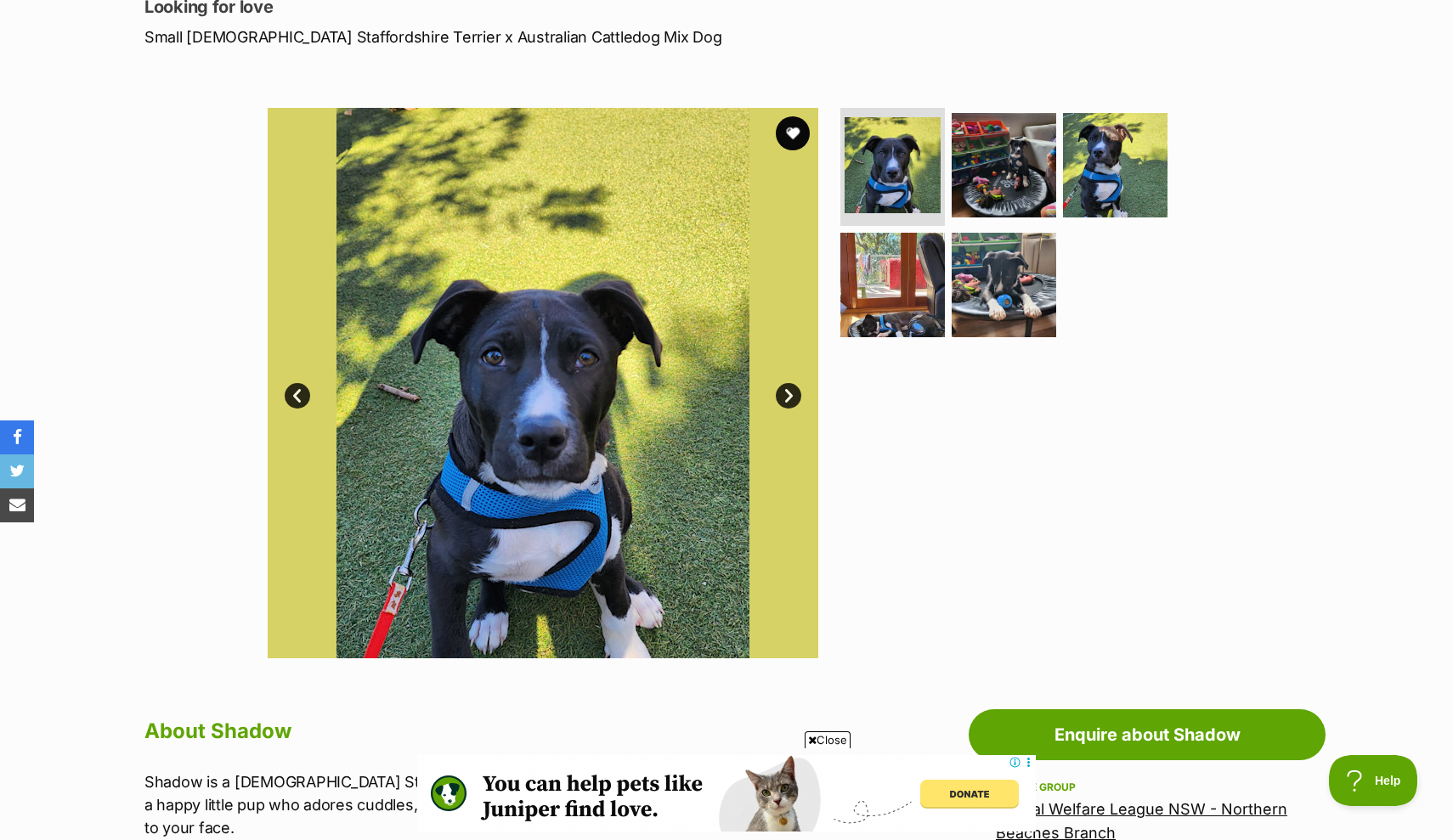
click at [786, 385] on link "Next" at bounding box center [789, 396] width 26 height 26
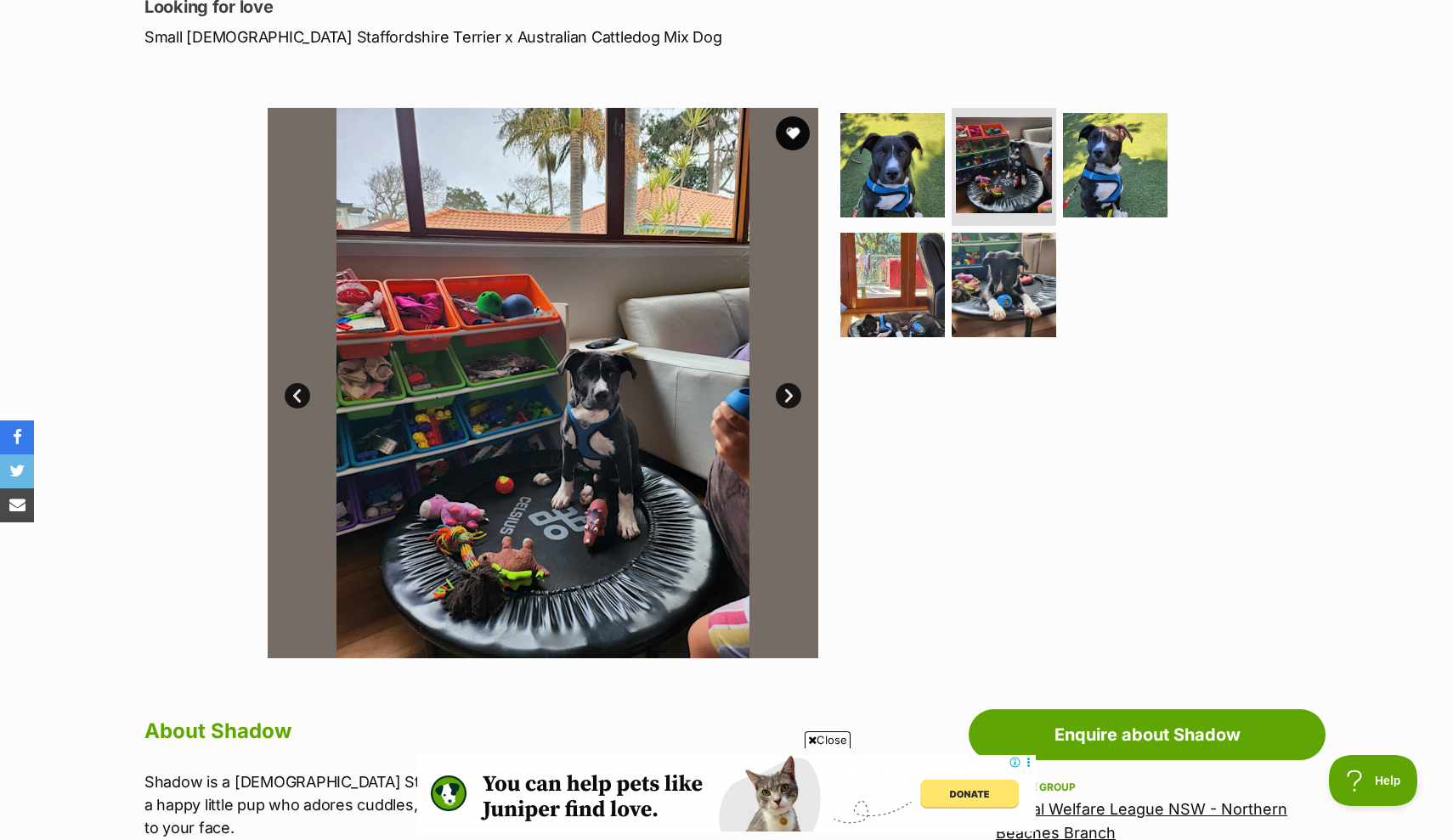
click at [786, 386] on link "Next" at bounding box center [789, 396] width 26 height 26
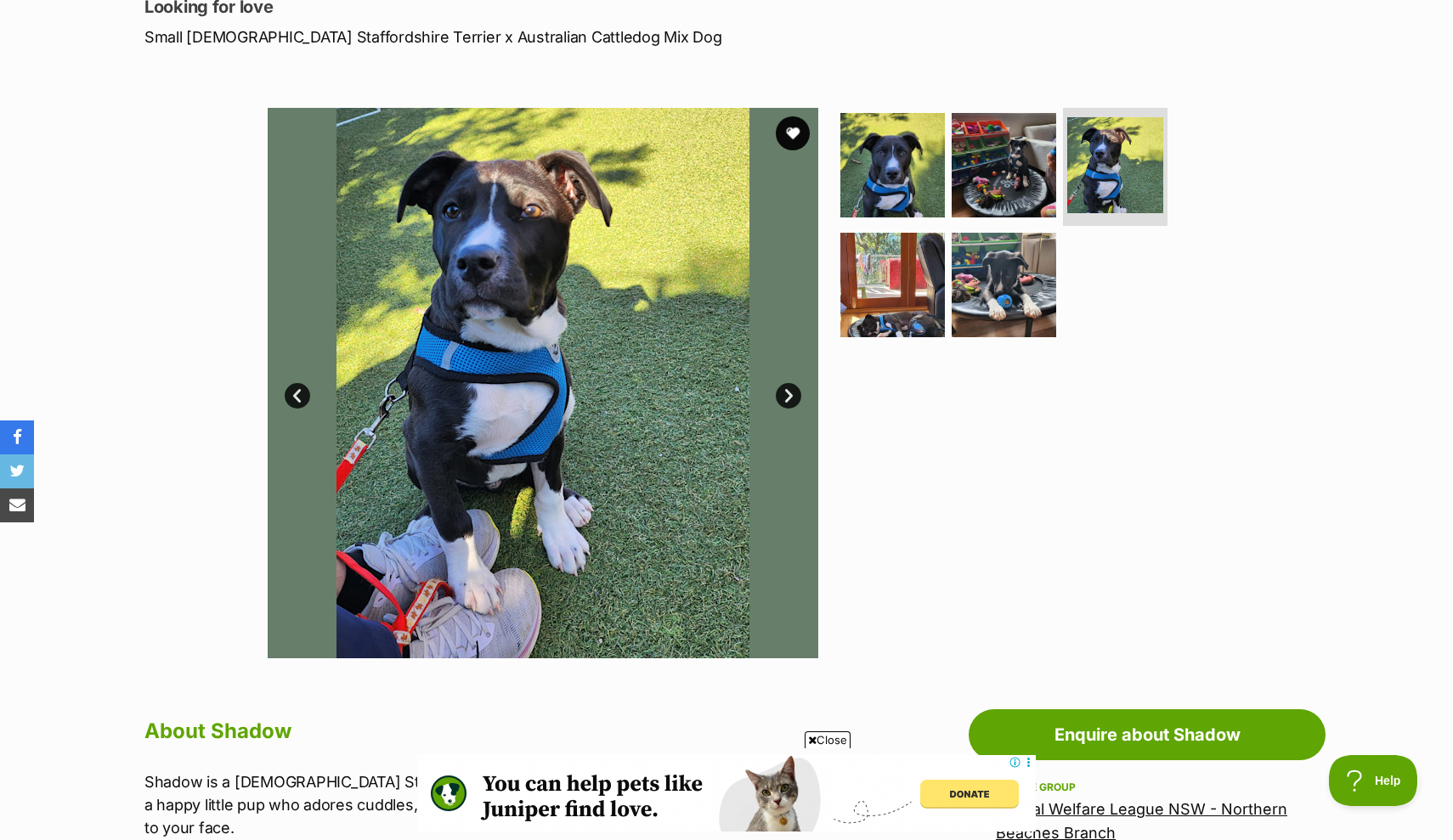
scroll to position [0, 0]
click at [782, 387] on link "Next" at bounding box center [789, 396] width 26 height 26
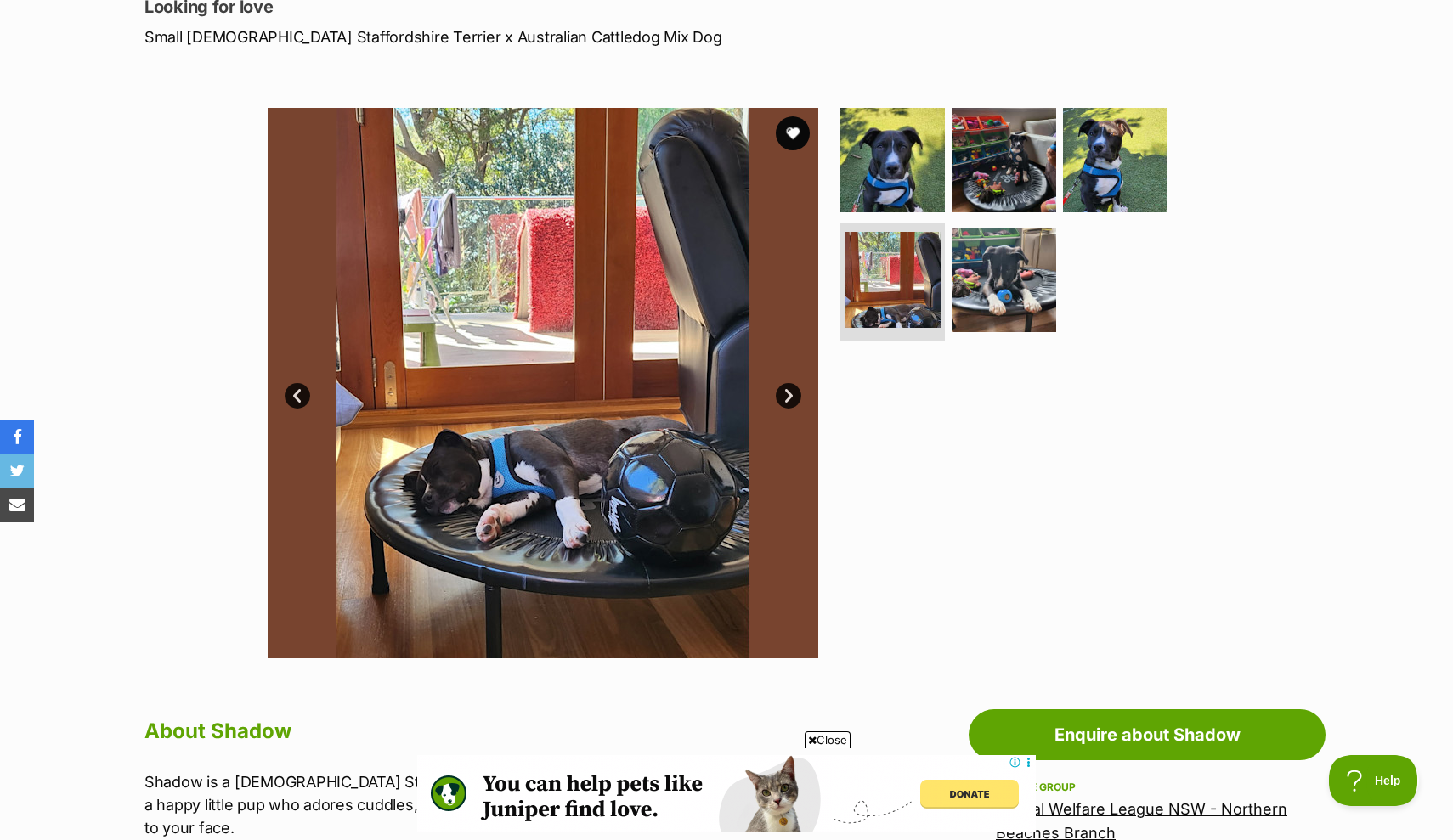
click at [784, 378] on img at bounding box center [542, 383] width 551 height 551
click at [790, 399] on link "Next" at bounding box center [789, 396] width 26 height 26
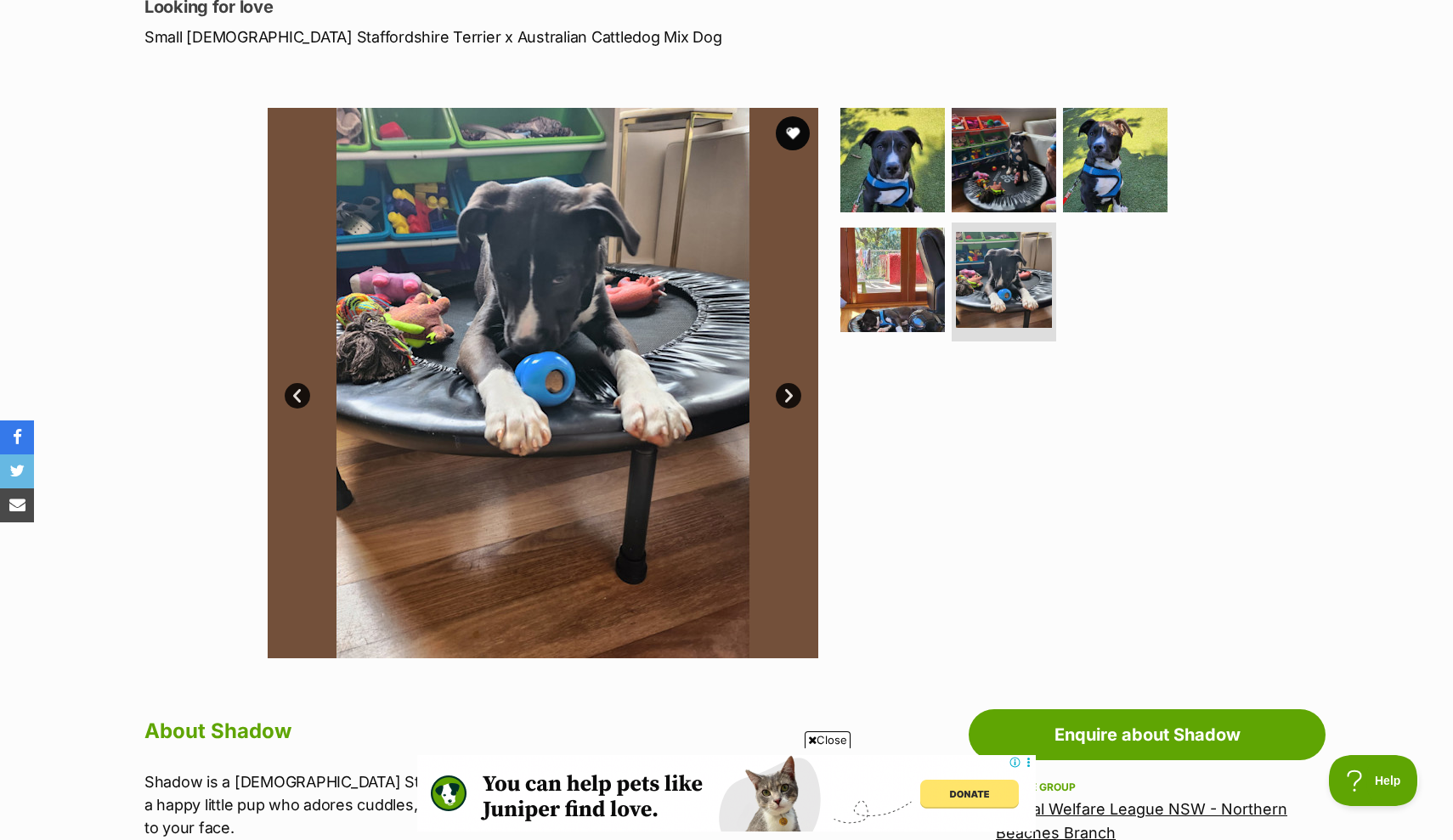
click at [789, 398] on link "Next" at bounding box center [789, 396] width 26 height 26
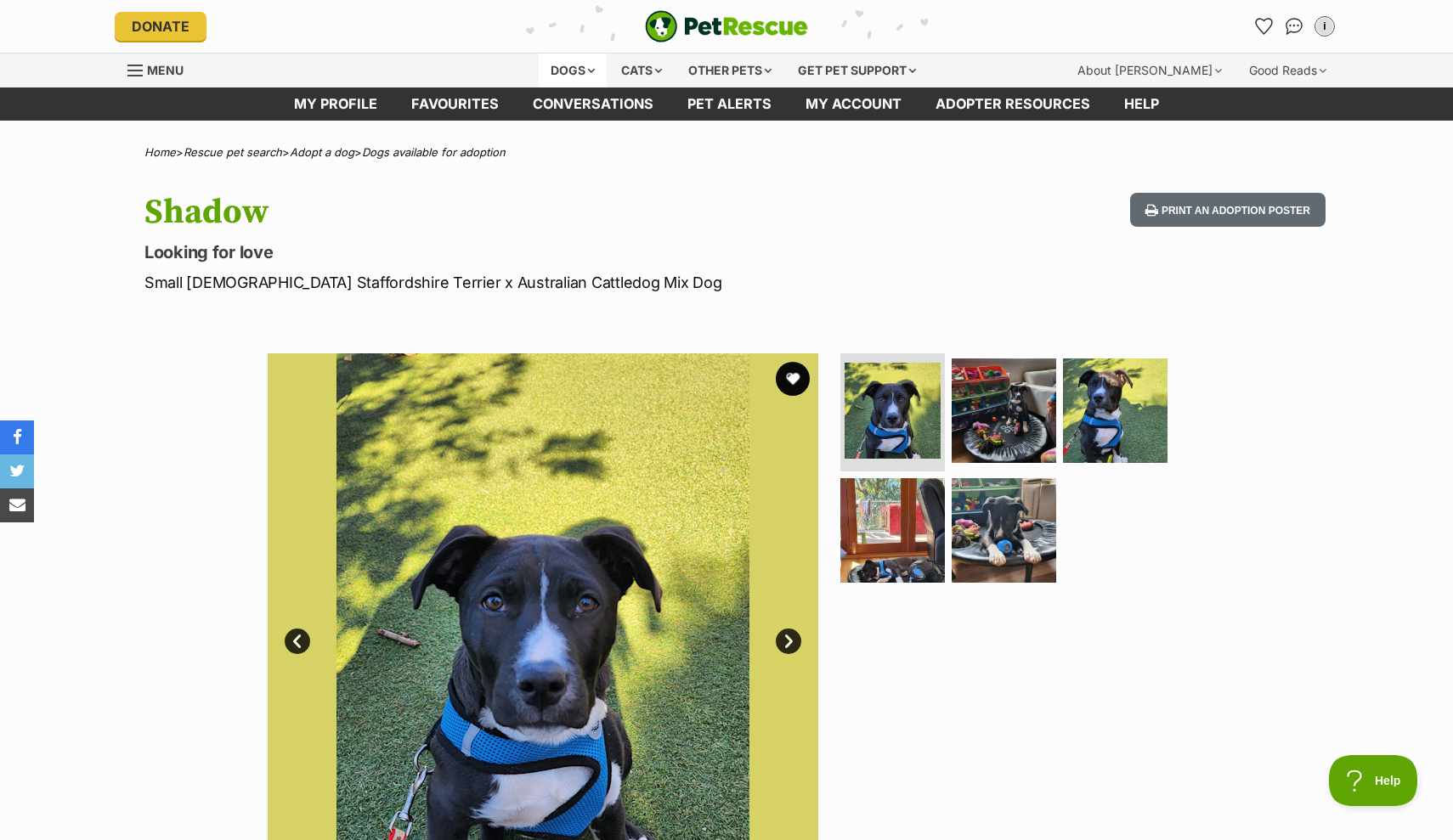
click at [558, 71] on div "Dogs" at bounding box center [572, 70] width 68 height 34
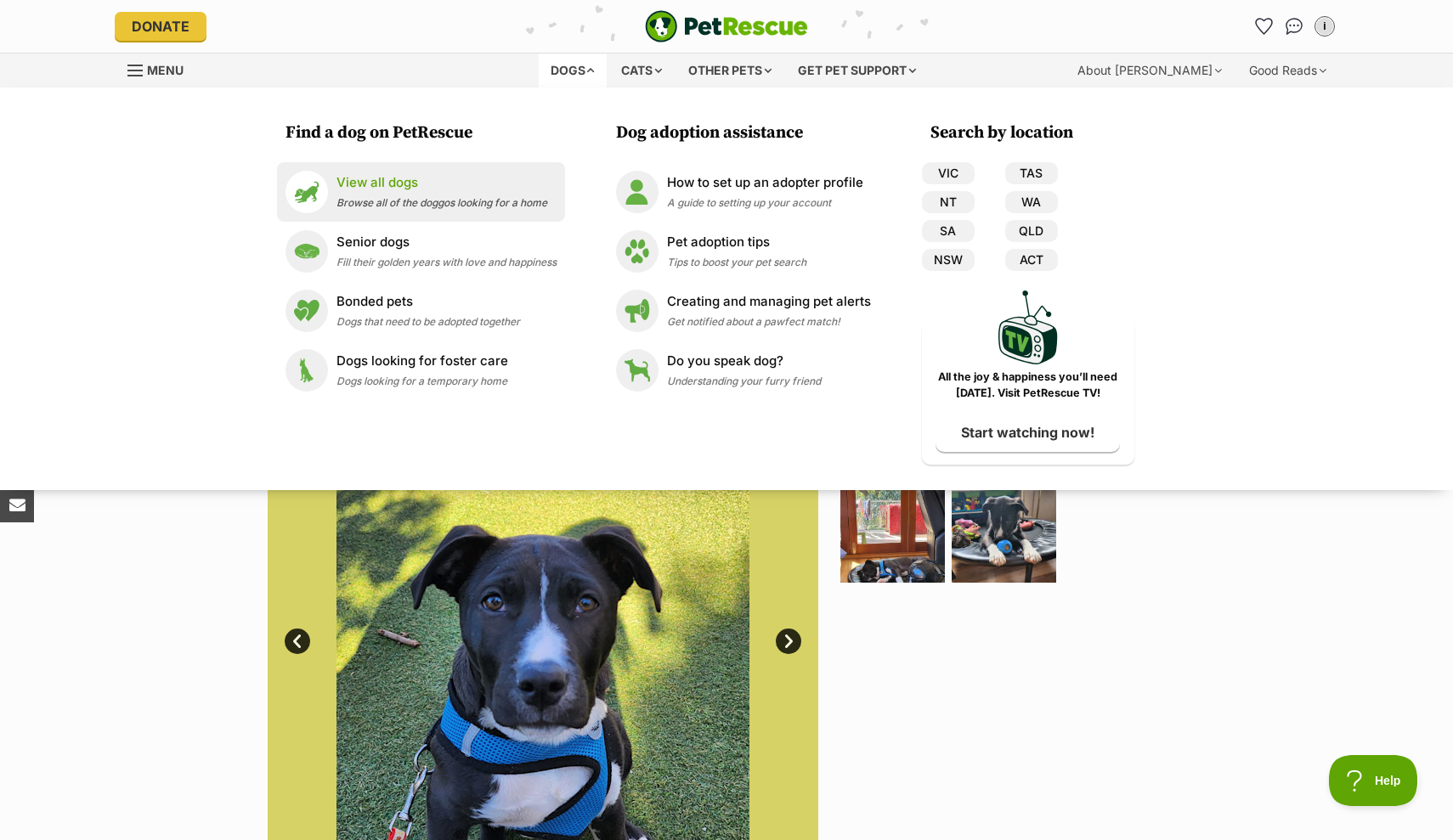
click at [362, 198] on span "Browse all of the doggos looking for a home" at bounding box center [442, 202] width 211 height 13
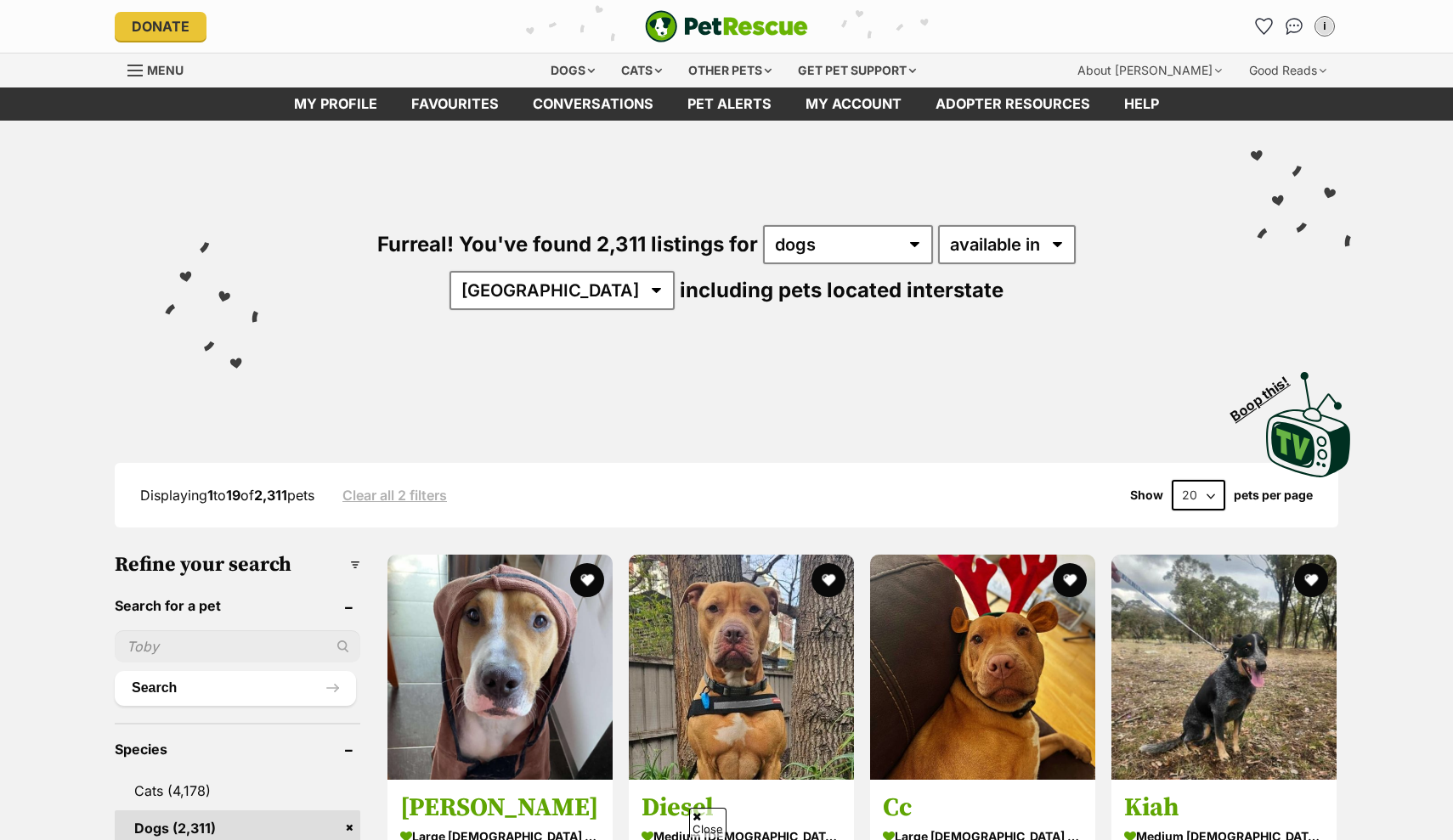
scroll to position [166, 0]
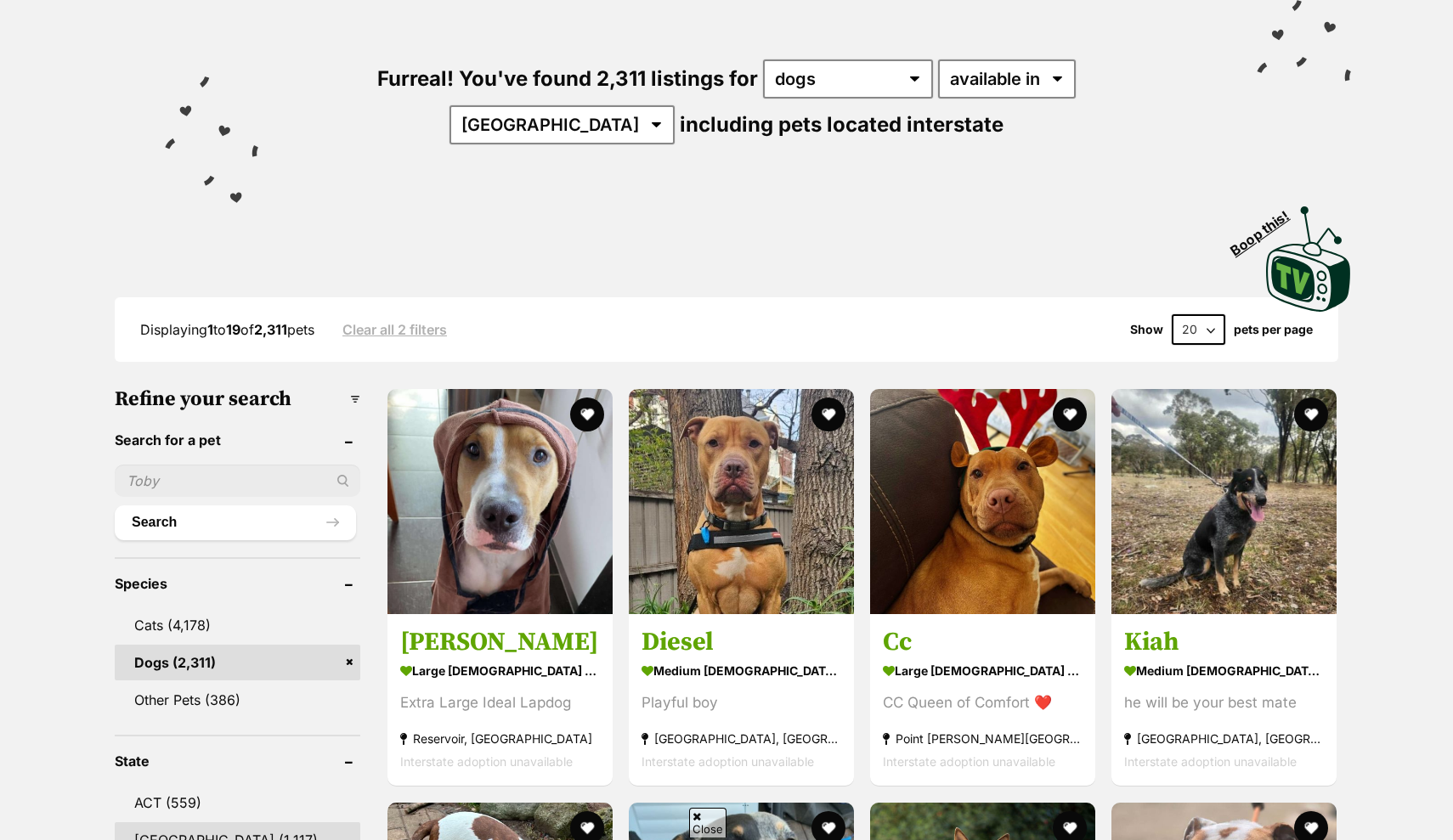
click at [209, 822] on link "[GEOGRAPHIC_DATA] (1,117)" at bounding box center [237, 840] width 246 height 36
